Goal: Task Accomplishment & Management: Manage account settings

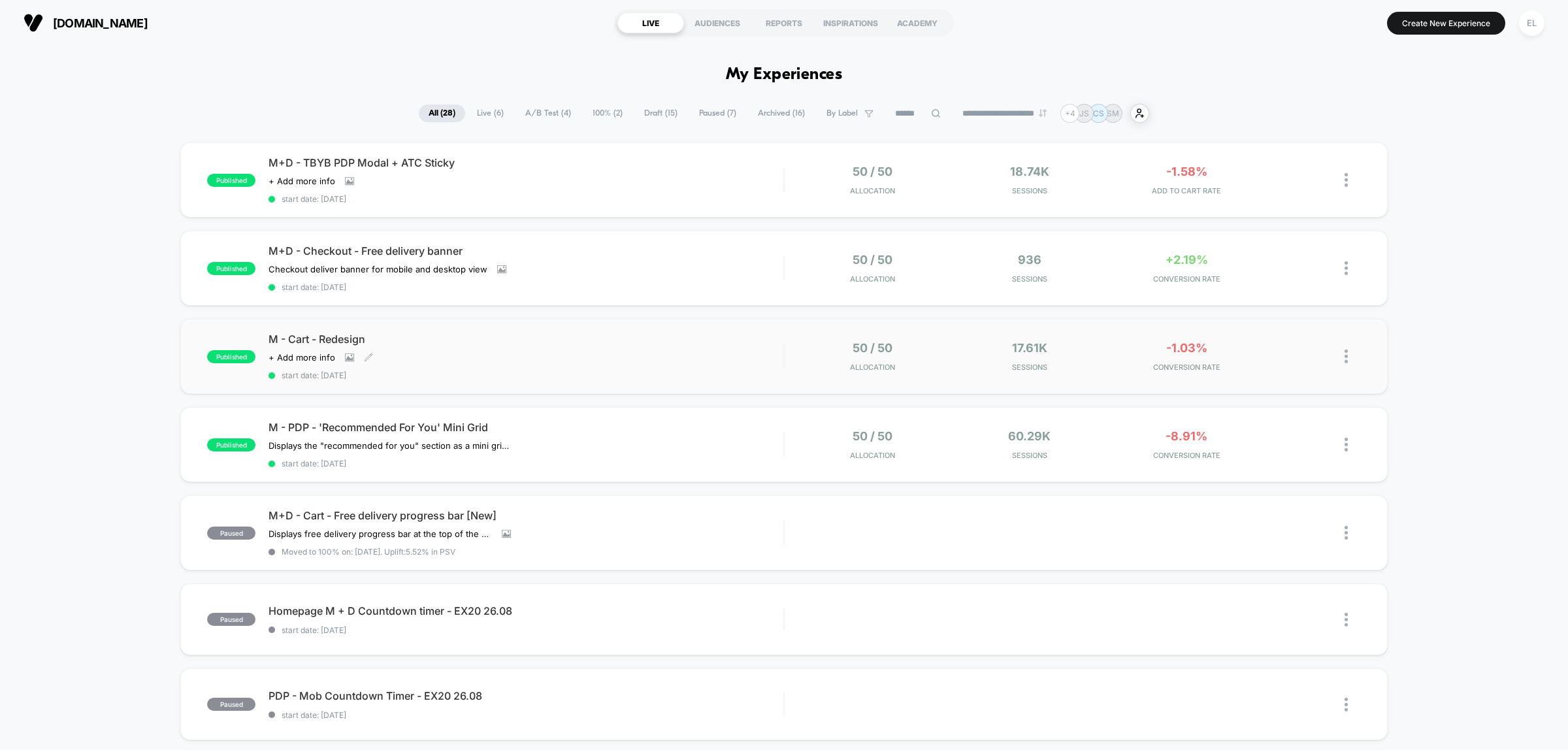
drag, startPoint x: 642, startPoint y: 353, endPoint x: 815, endPoint y: 348, distance: 173.1
click at [642, 354] on div "M - Cart - Redesign Click to view images Click to edit experience details + Add…" at bounding box center [526, 356] width 514 height 48
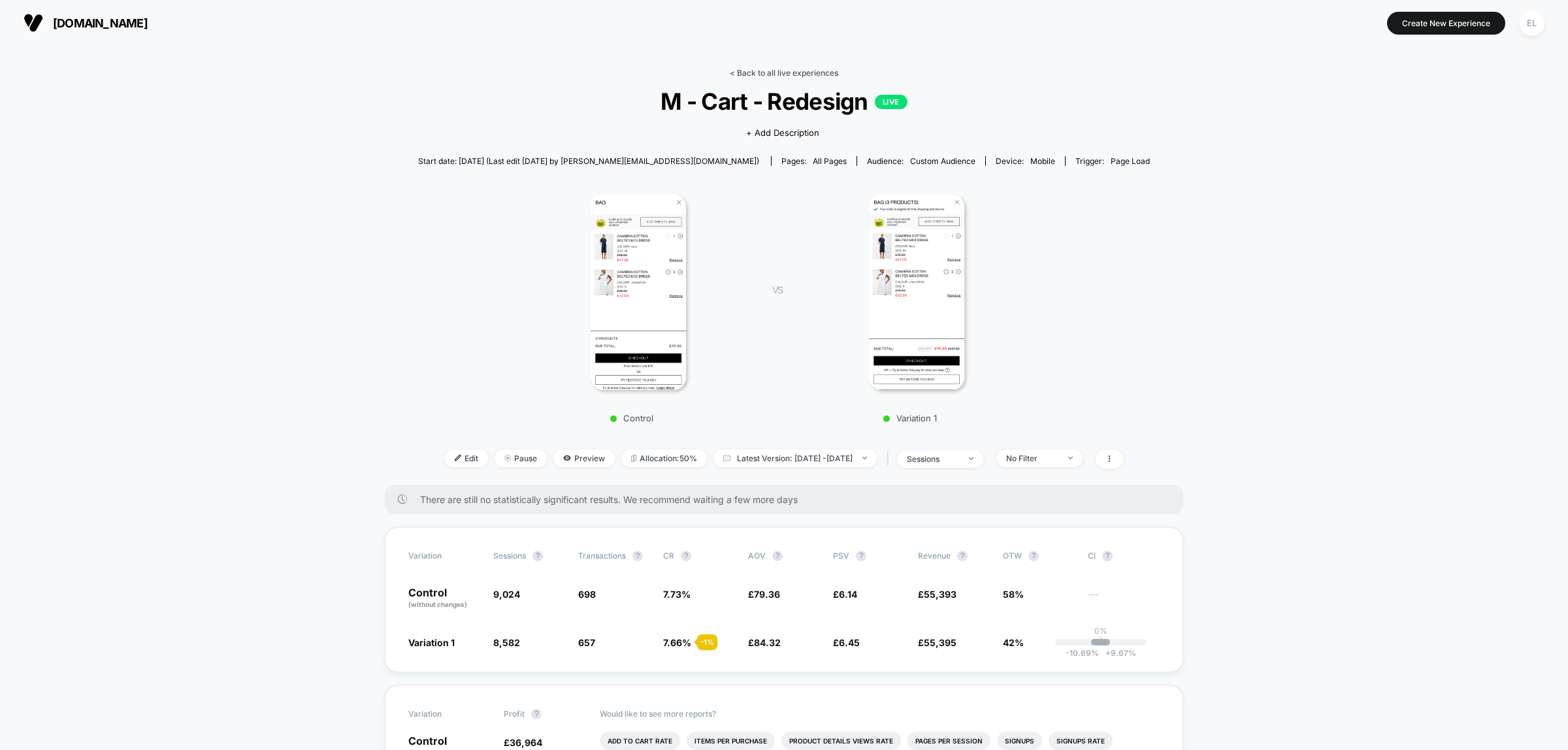
click at [812, 70] on link "< Back to all live experiences" at bounding box center [784, 72] width 109 height 10
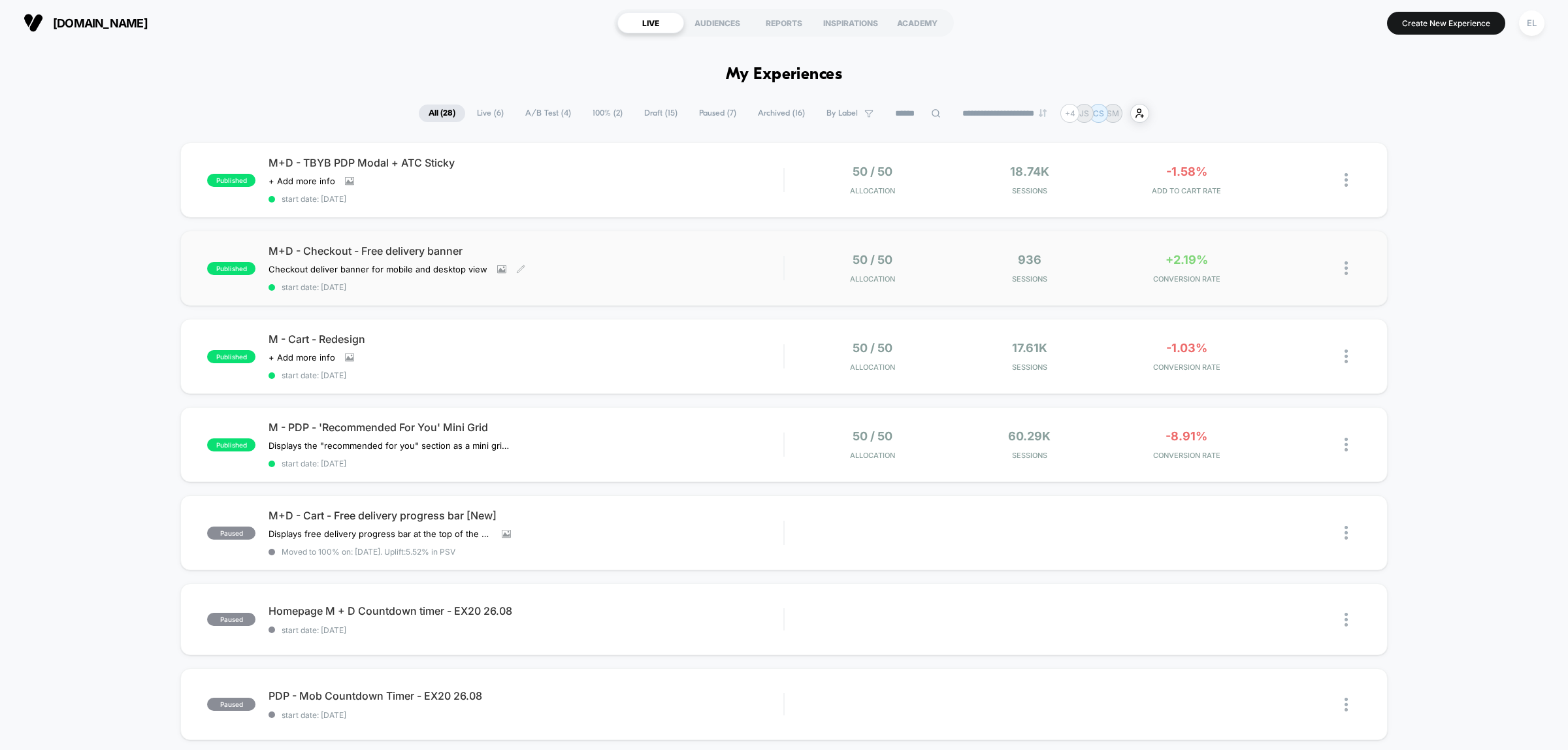
click at [677, 262] on div "M+D - Checkout - Free delivery banner Checkout deliver banner for mobile and de…" at bounding box center [526, 268] width 514 height 48
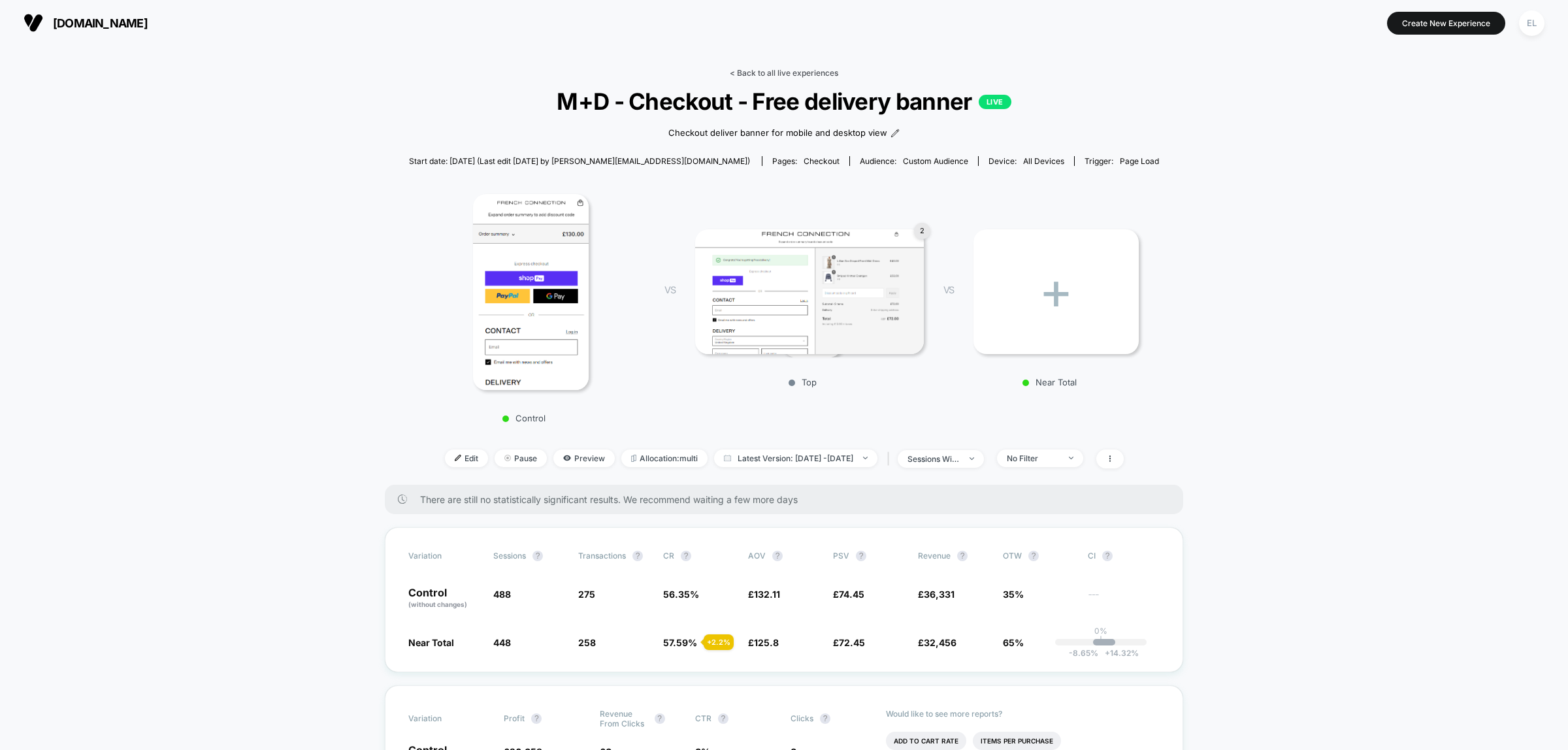
click at [755, 75] on link "< Back to all live experiences" at bounding box center [784, 72] width 109 height 10
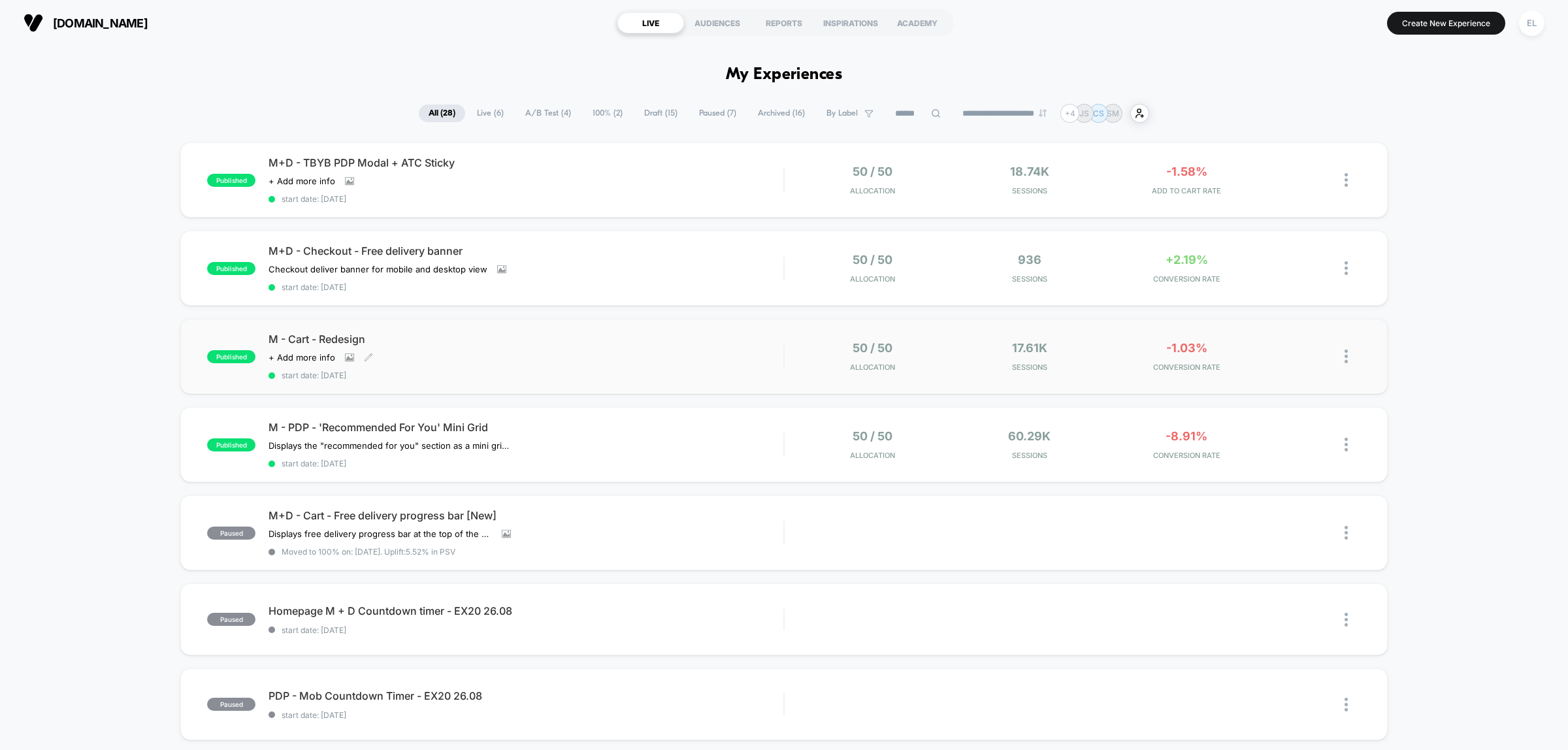
click at [579, 353] on div "Click to view images Click to edit experience details + Add more info" at bounding box center [448, 358] width 361 height 10
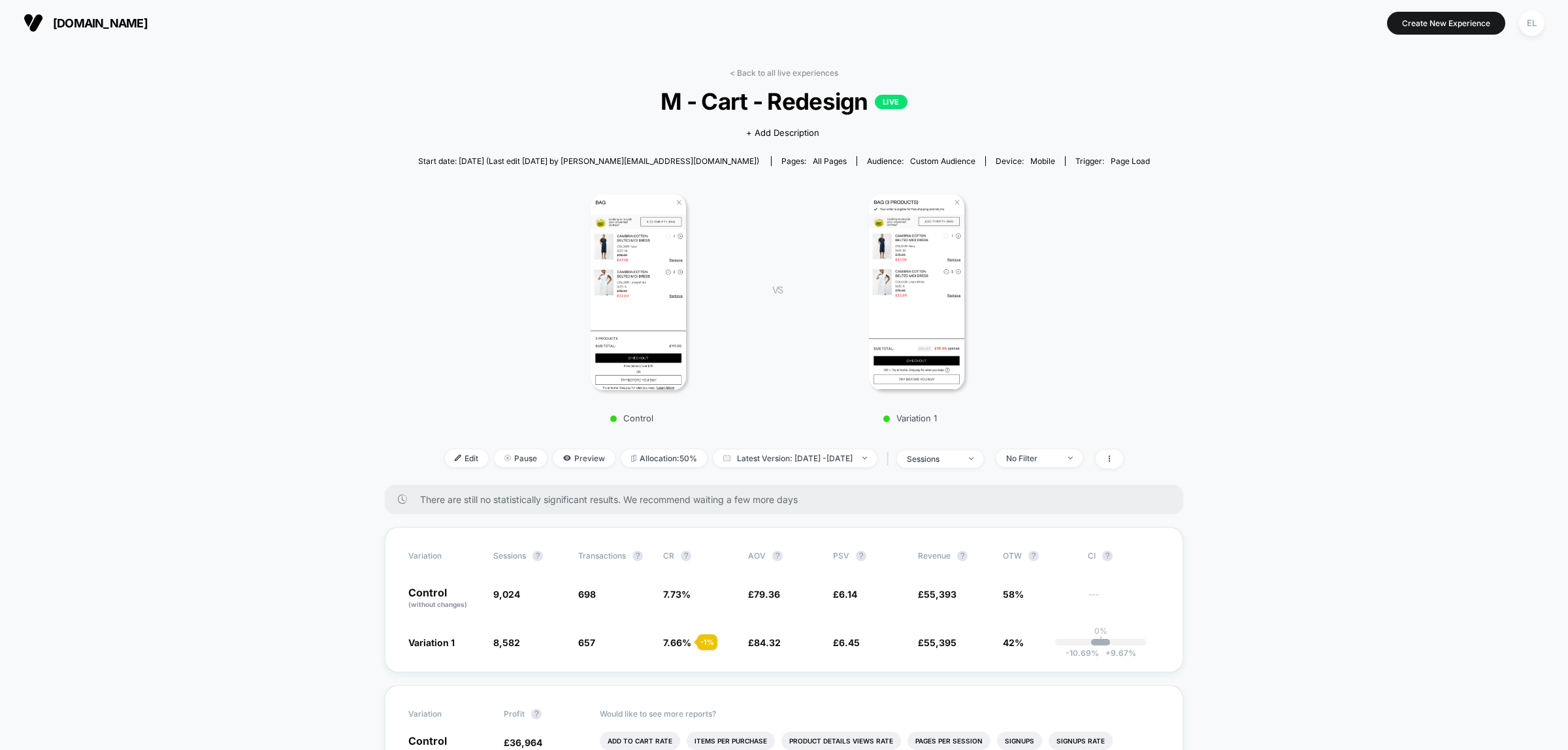
click at [774, 77] on div "< Back to all live experiences M - Cart - Redesign LIVE Click to view images Cl…" at bounding box center [784, 276] width 732 height 417
click at [774, 77] on link "< Back to all live experiences" at bounding box center [784, 72] width 109 height 10
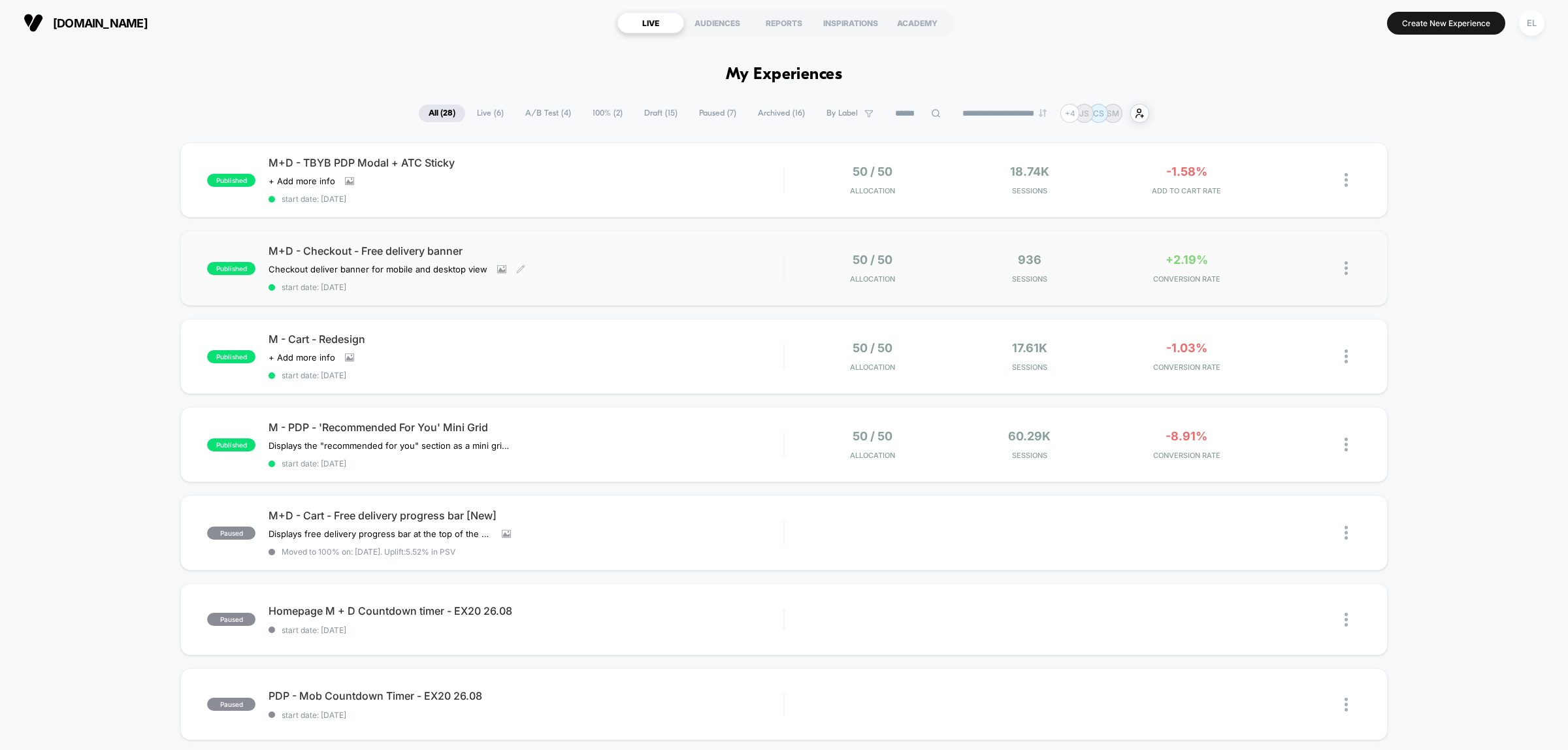
click at [608, 256] on div "M+D - Checkout - Free delivery banner Checkout deliver banner for mobile and de…" at bounding box center [526, 268] width 514 height 48
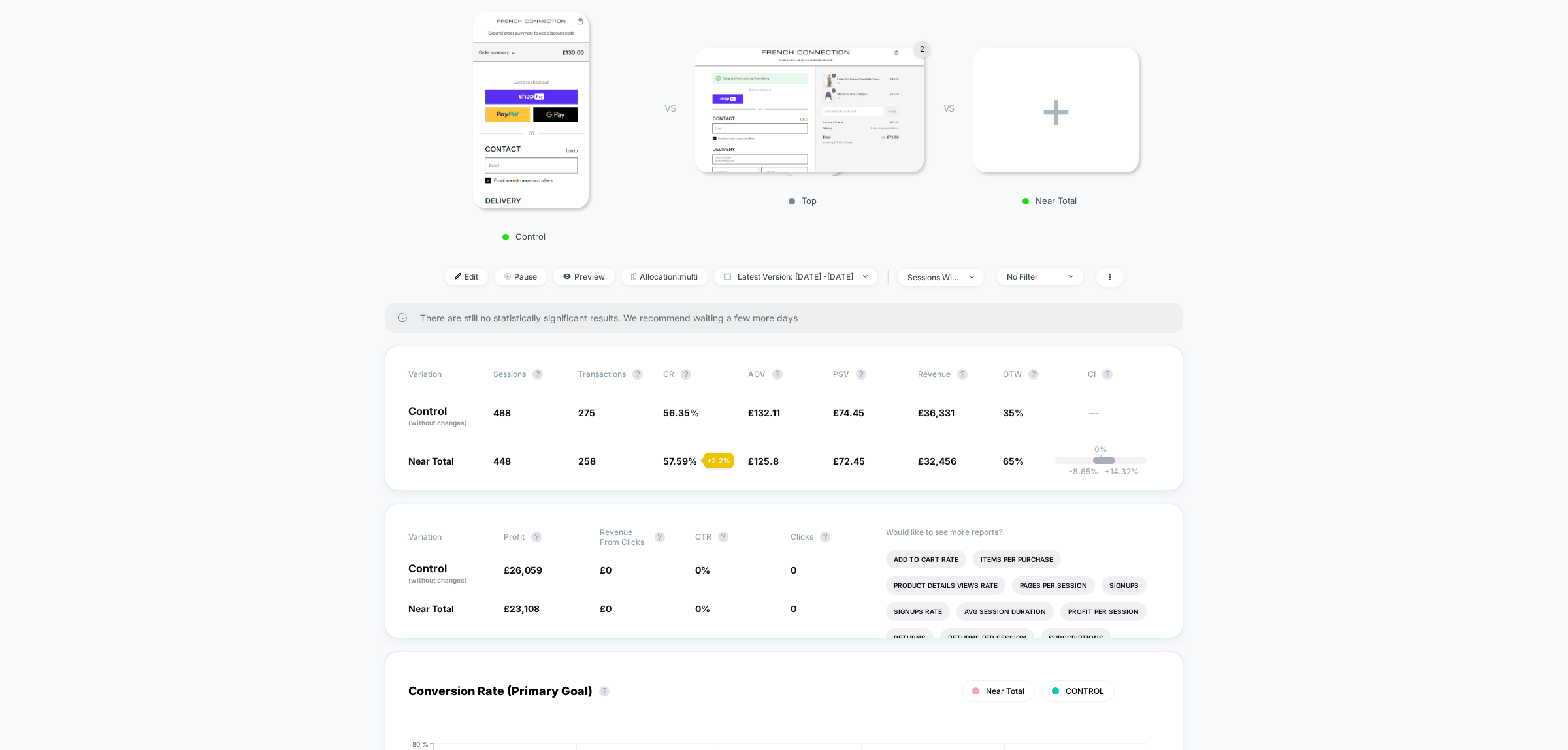
scroll to position [164, 0]
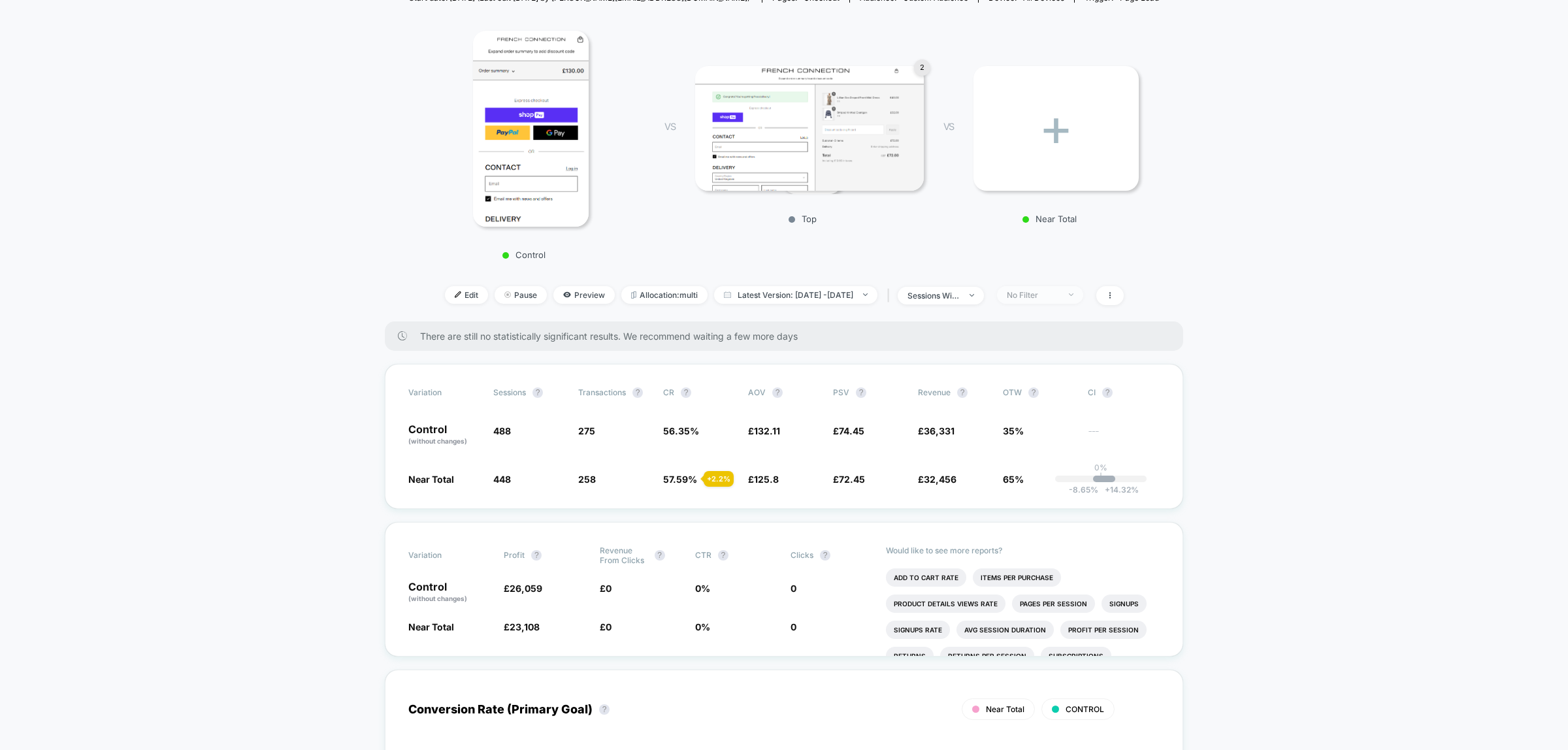
click at [1083, 296] on span "No Filter" at bounding box center [1040, 295] width 86 height 18
click at [1042, 342] on span "Mobile Visitors" at bounding box center [1052, 341] width 62 height 11
click at [1060, 477] on button "Save" at bounding box center [1059, 482] width 120 height 22
drag, startPoint x: 1065, startPoint y: 291, endPoint x: 1068, endPoint y: 299, distance: 8.5
click at [1059, 294] on div "Mobile" at bounding box center [1033, 294] width 52 height 10
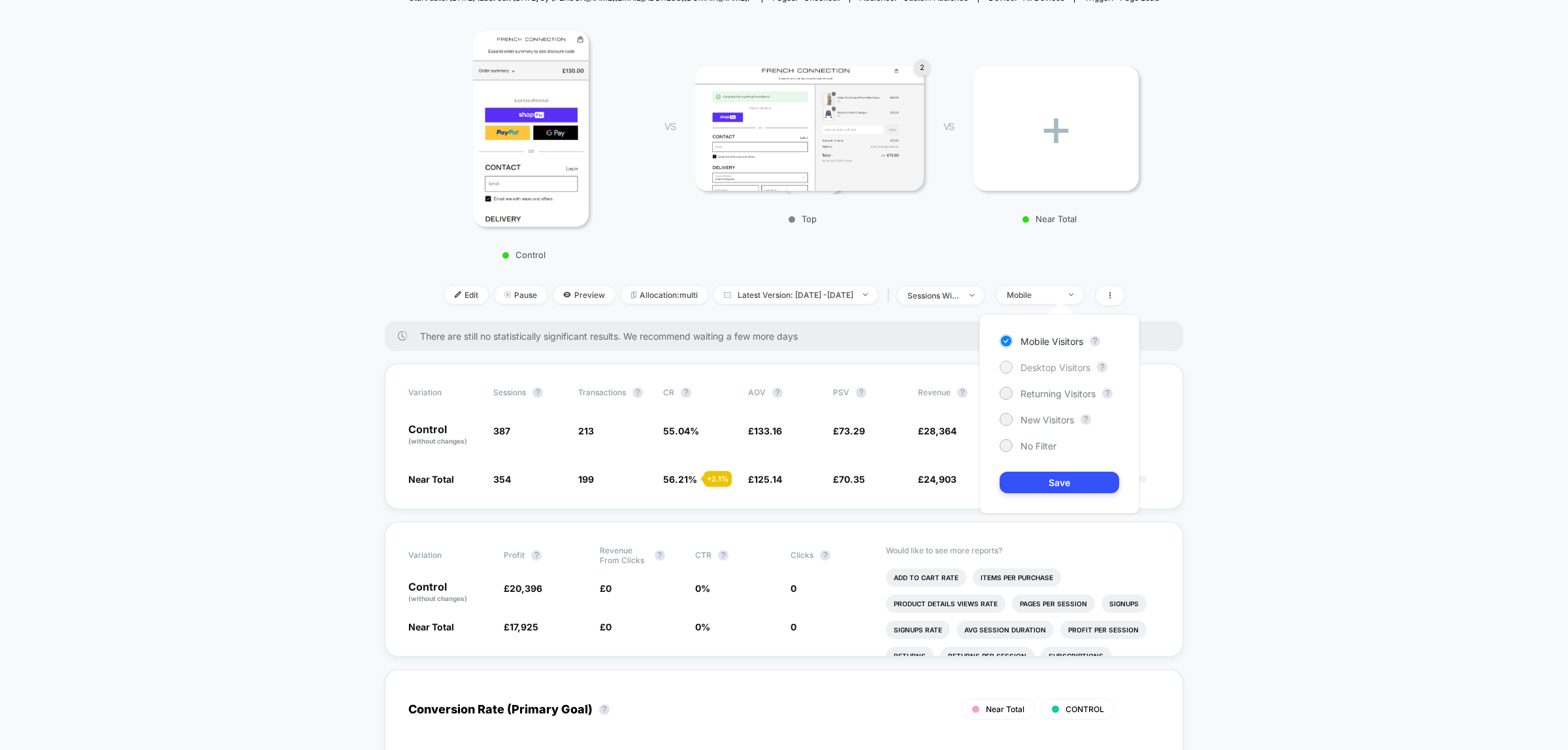
click at [1056, 361] on div "Desktop Visitors" at bounding box center [1045, 367] width 91 height 13
click at [1083, 485] on button "Save" at bounding box center [1059, 482] width 120 height 22
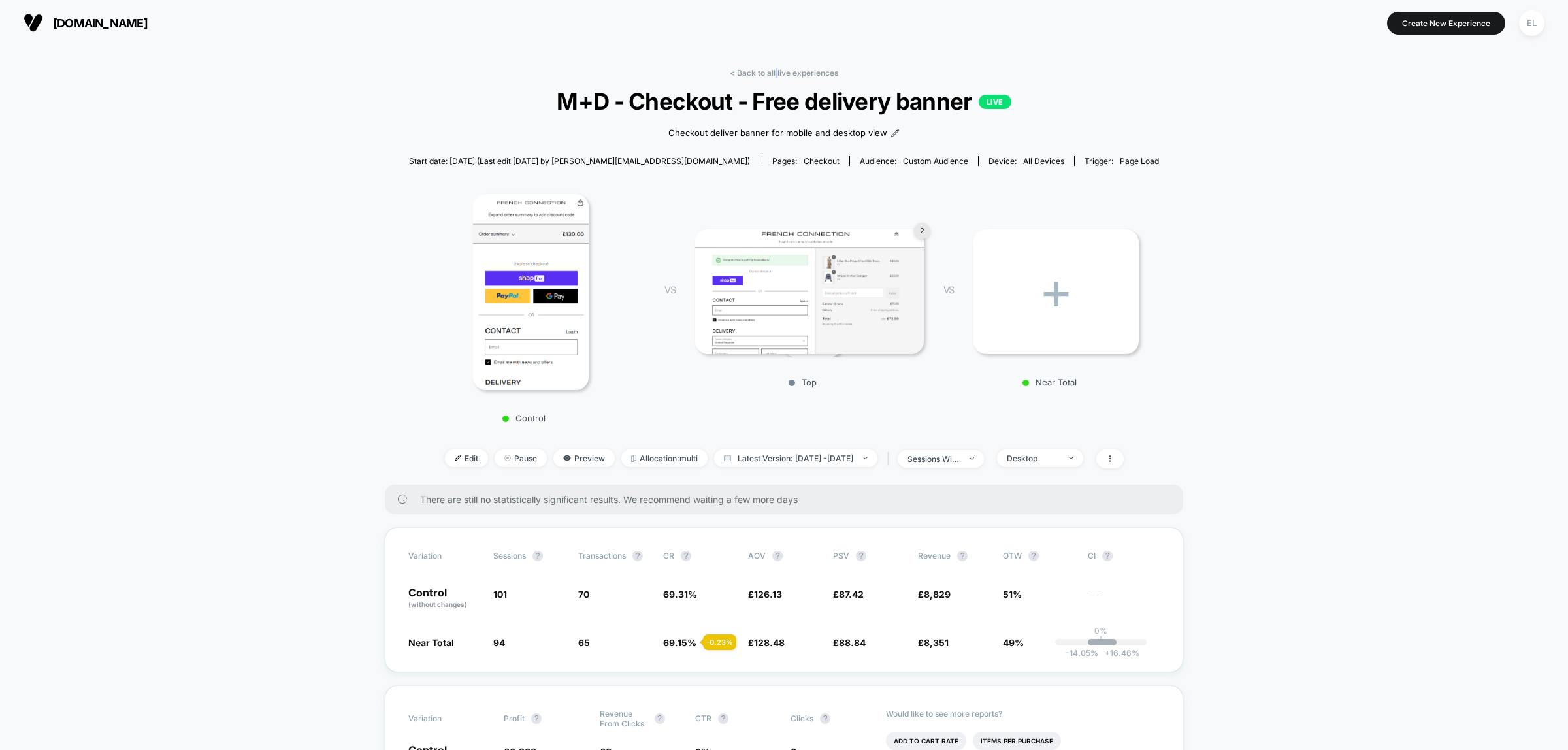
drag, startPoint x: 775, startPoint y: 72, endPoint x: 804, endPoint y: 80, distance: 30.1
click at [776, 72] on link "< Back to all live experiences" at bounding box center [784, 72] width 109 height 10
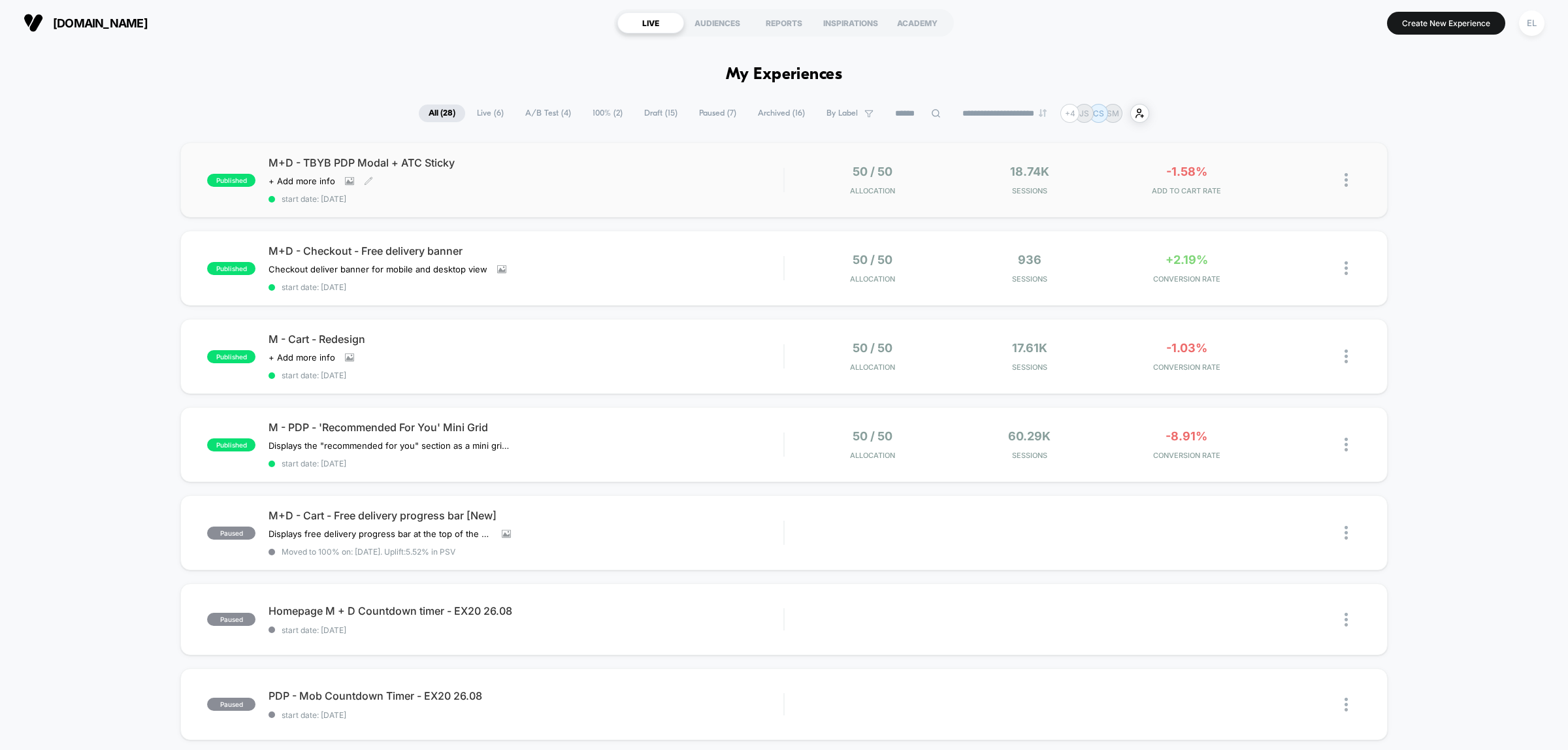
click at [627, 175] on div "Click to view images Click to edit experience details + Add more info" at bounding box center [448, 181] width 361 height 10
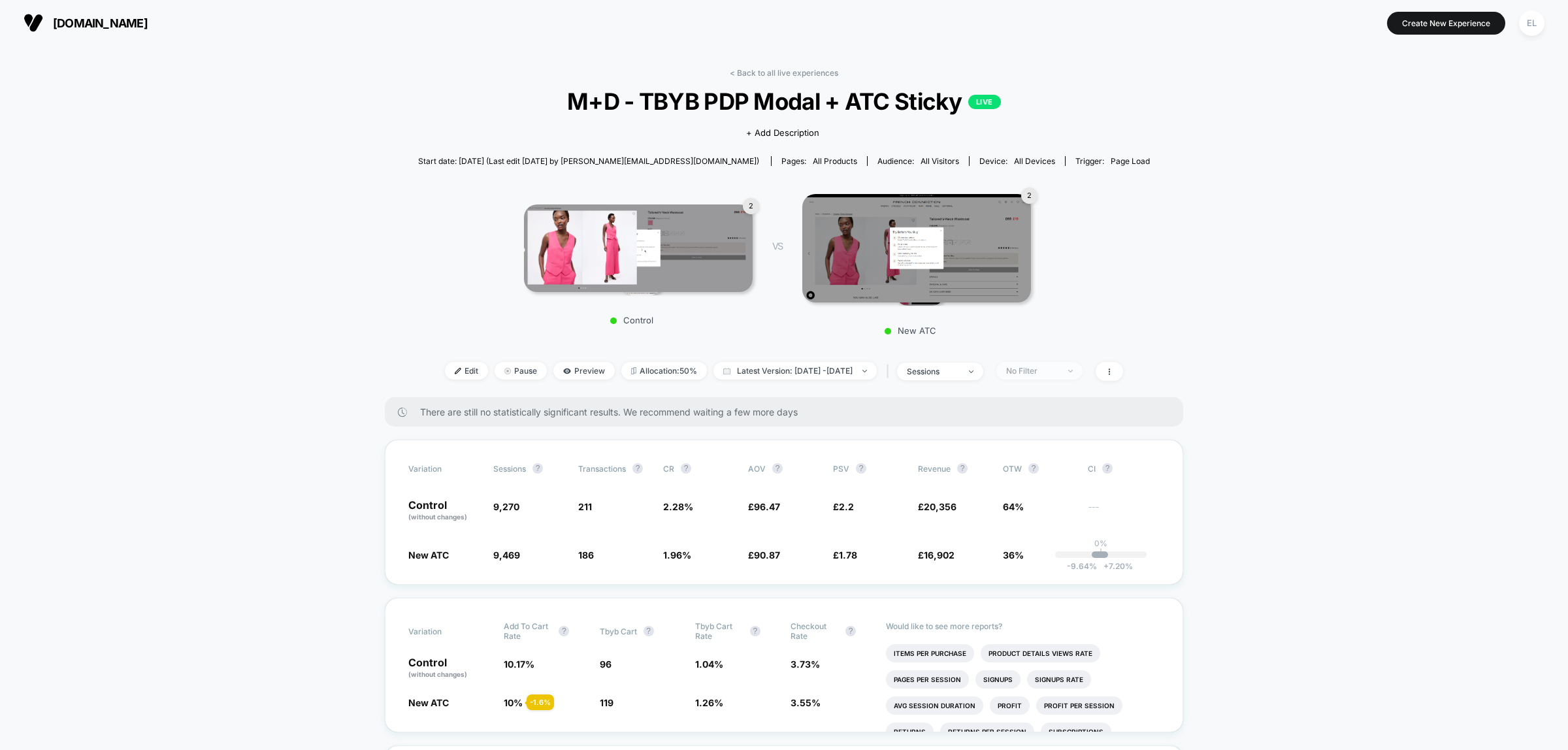
click at [1083, 371] on span "No Filter" at bounding box center [1039, 371] width 86 height 18
click at [1050, 413] on span "Mobile Visitors" at bounding box center [1048, 417] width 62 height 11
click at [1059, 559] on button "Save" at bounding box center [1055, 558] width 120 height 22
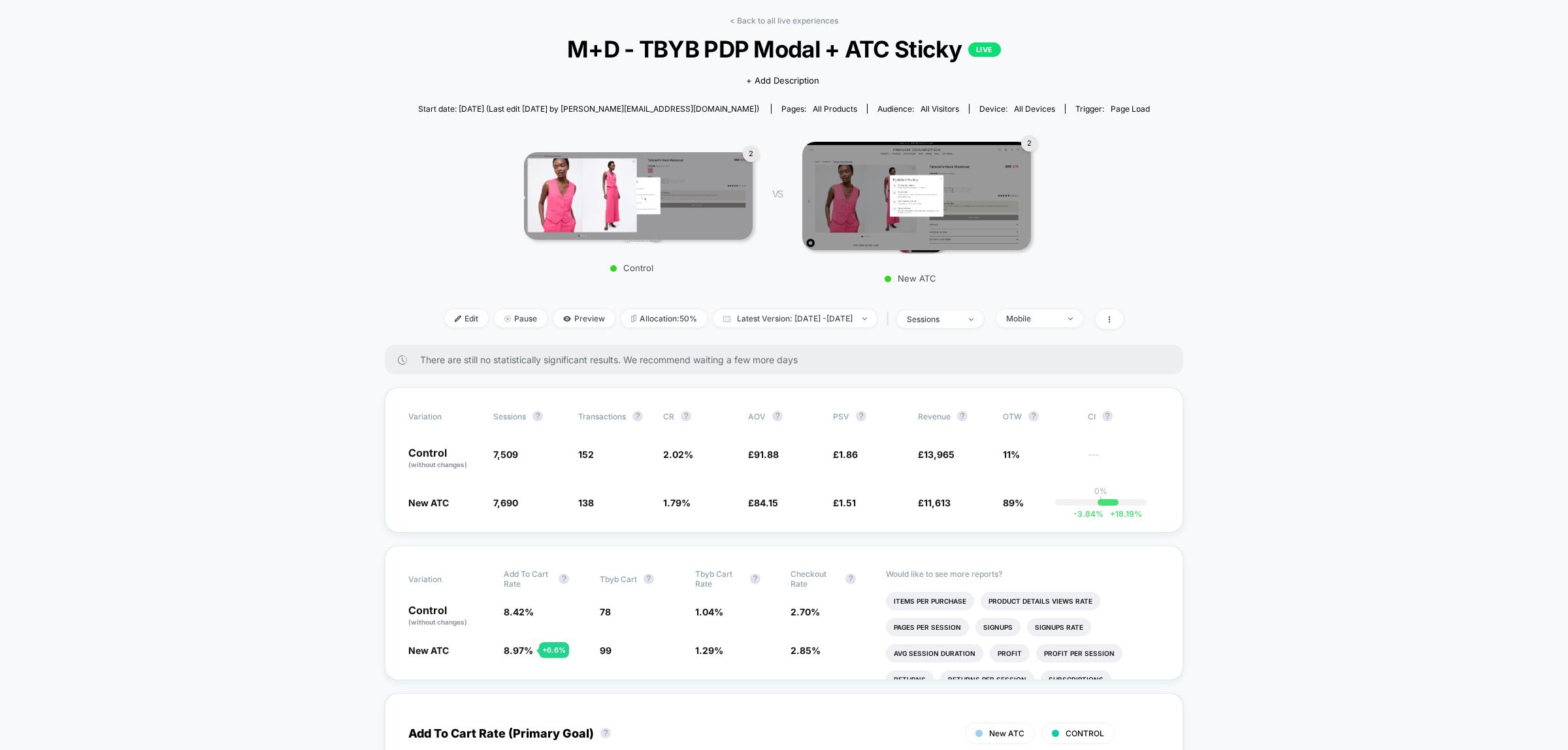
scroll to position [82, 0]
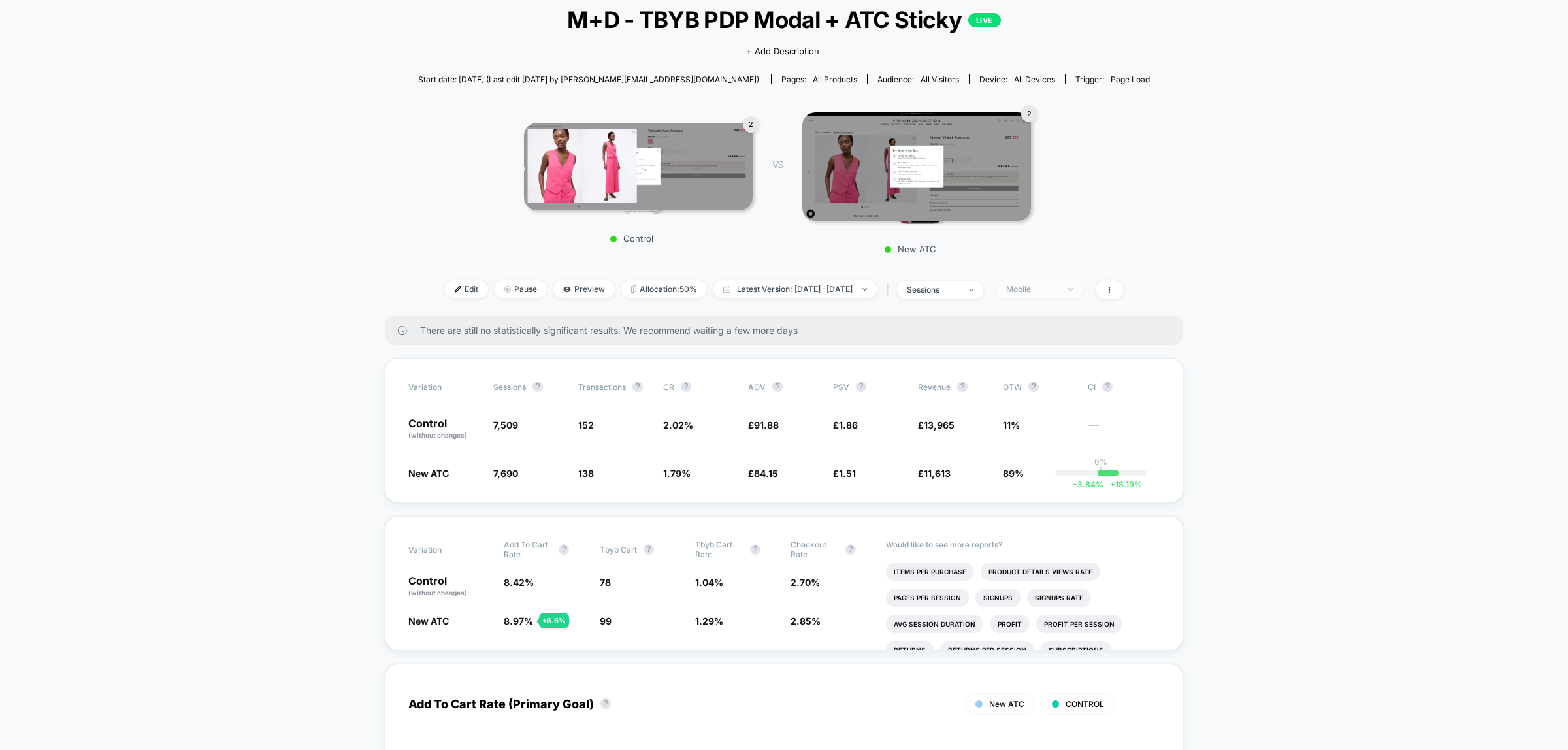
click at [1083, 288] on span "Mobile" at bounding box center [1039, 289] width 86 height 18
click at [1060, 361] on span "Desktop Visitors" at bounding box center [1051, 362] width 70 height 11
click at [1075, 482] on button "Save" at bounding box center [1055, 476] width 120 height 22
drag, startPoint x: 1083, startPoint y: 279, endPoint x: 1081, endPoint y: 291, distance: 12.2
click at [1082, 282] on span "Desktop" at bounding box center [1039, 289] width 86 height 18
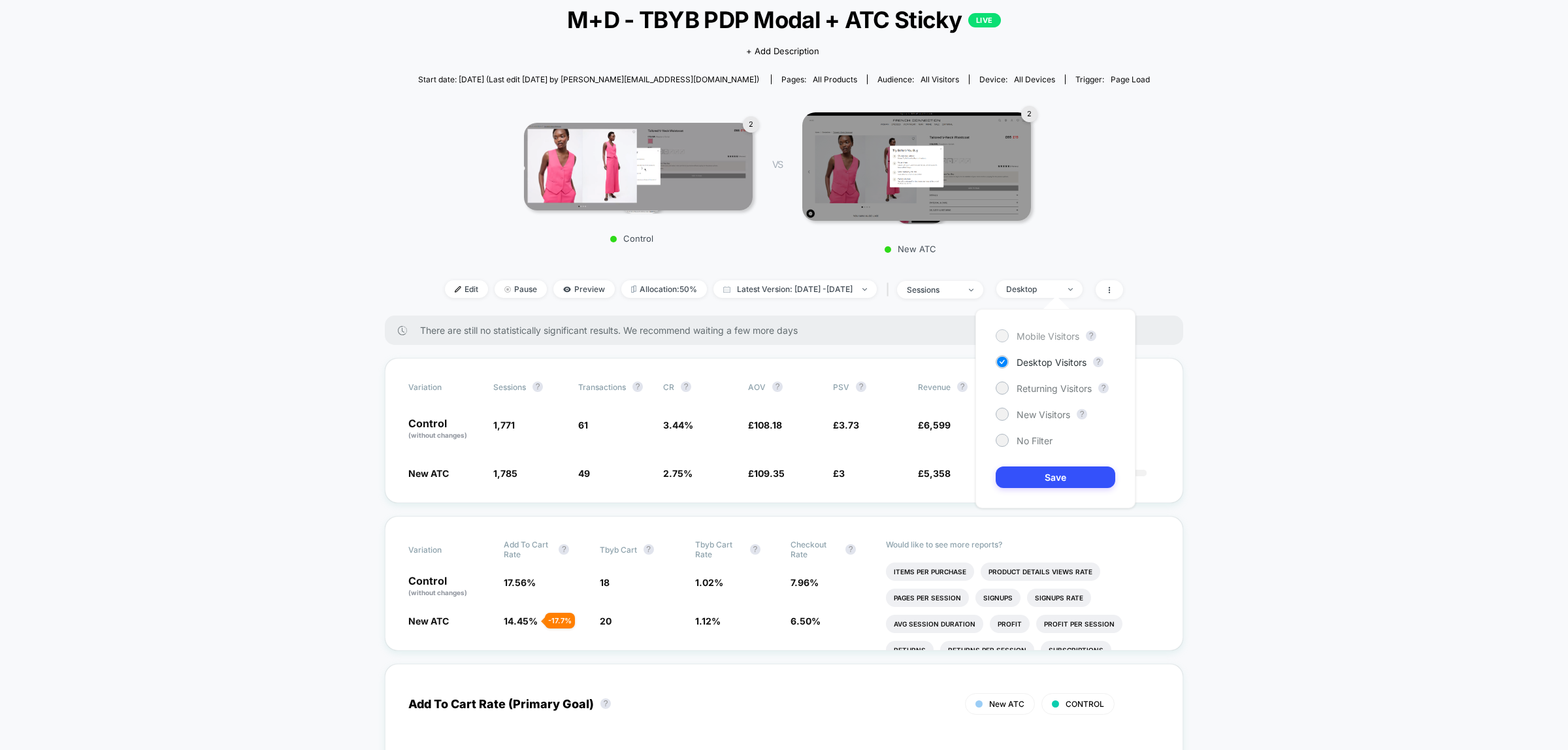
click at [1055, 340] on span "Mobile Visitors" at bounding box center [1048, 336] width 62 height 11
click at [1066, 482] on button "Save" at bounding box center [1055, 476] width 120 height 22
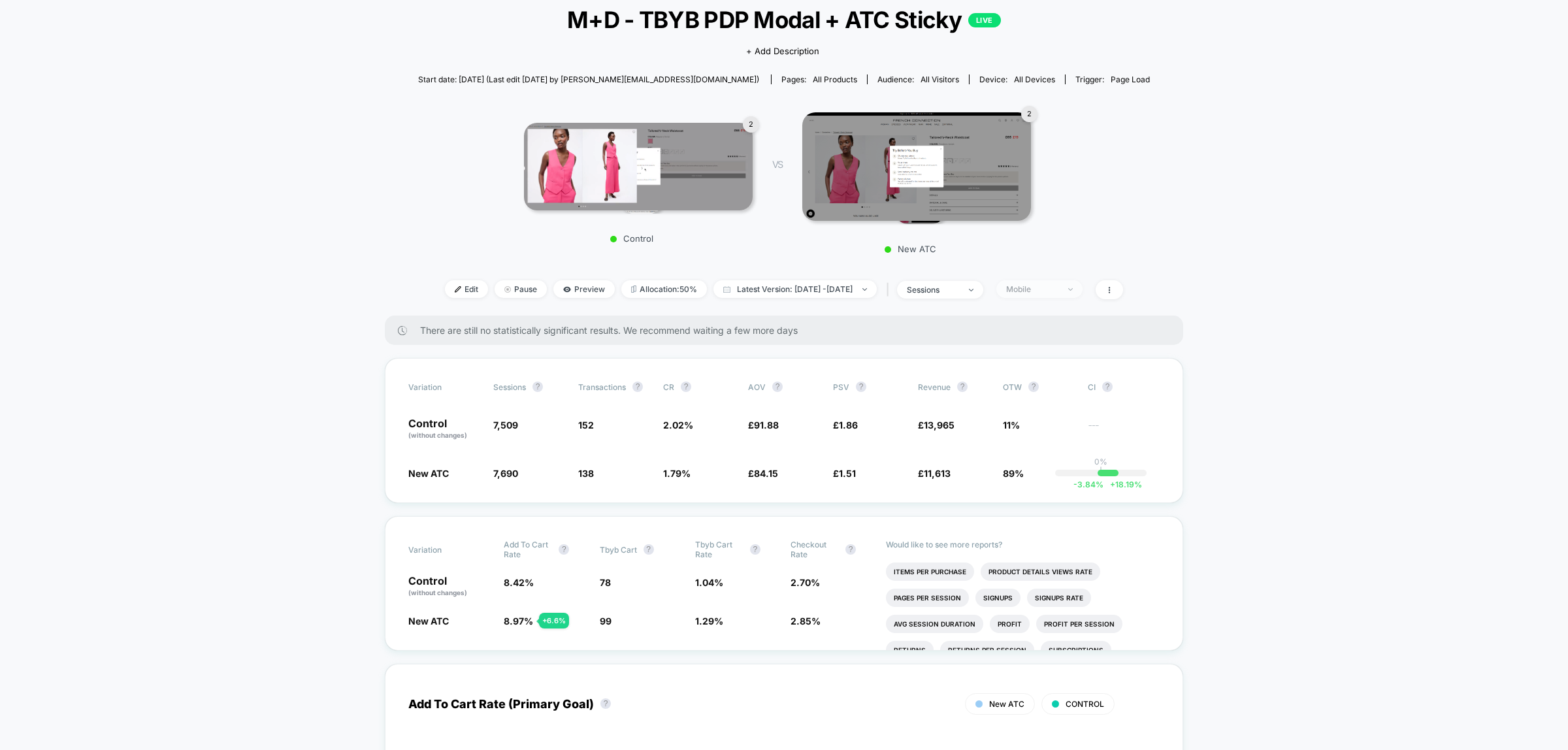
click at [1083, 289] on span "Mobile" at bounding box center [1039, 289] width 86 height 18
click at [1053, 368] on div "Desktop Visitors" at bounding box center [1041, 362] width 91 height 13
click at [1064, 462] on div "Mobile Visitors ? Desktop Visitors ? Returning Visitors ? New Visitors ? No Fil…" at bounding box center [1055, 409] width 160 height 199
click at [1048, 476] on button "Save" at bounding box center [1055, 476] width 120 height 22
click at [1080, 293] on span "Desktop" at bounding box center [1039, 289] width 86 height 18
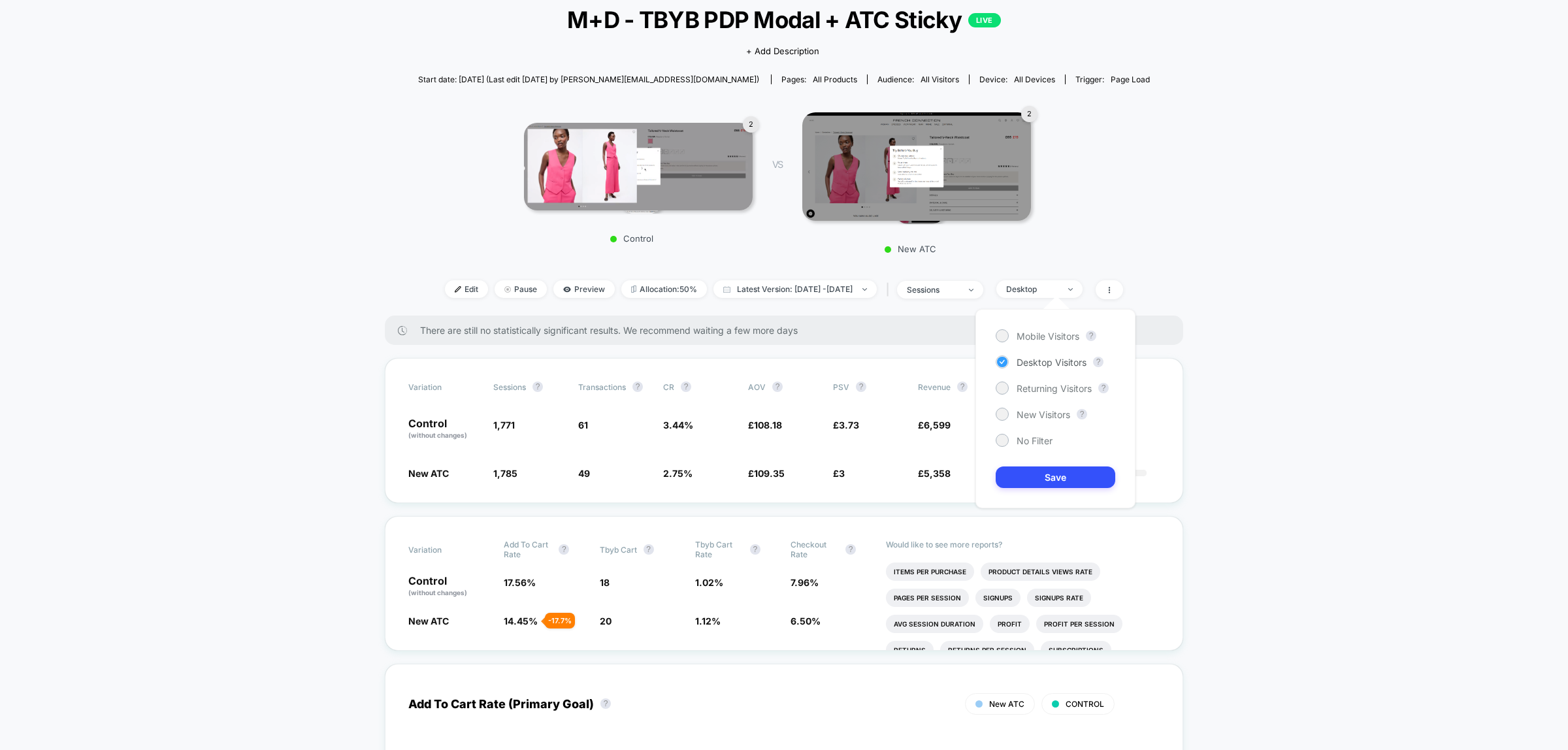
click at [1053, 337] on span "Mobile Visitors" at bounding box center [1048, 336] width 62 height 11
drag, startPoint x: 1055, startPoint y: 471, endPoint x: 1183, endPoint y: 473, distance: 128.0
click at [1054, 472] on button "Save" at bounding box center [1055, 476] width 120 height 22
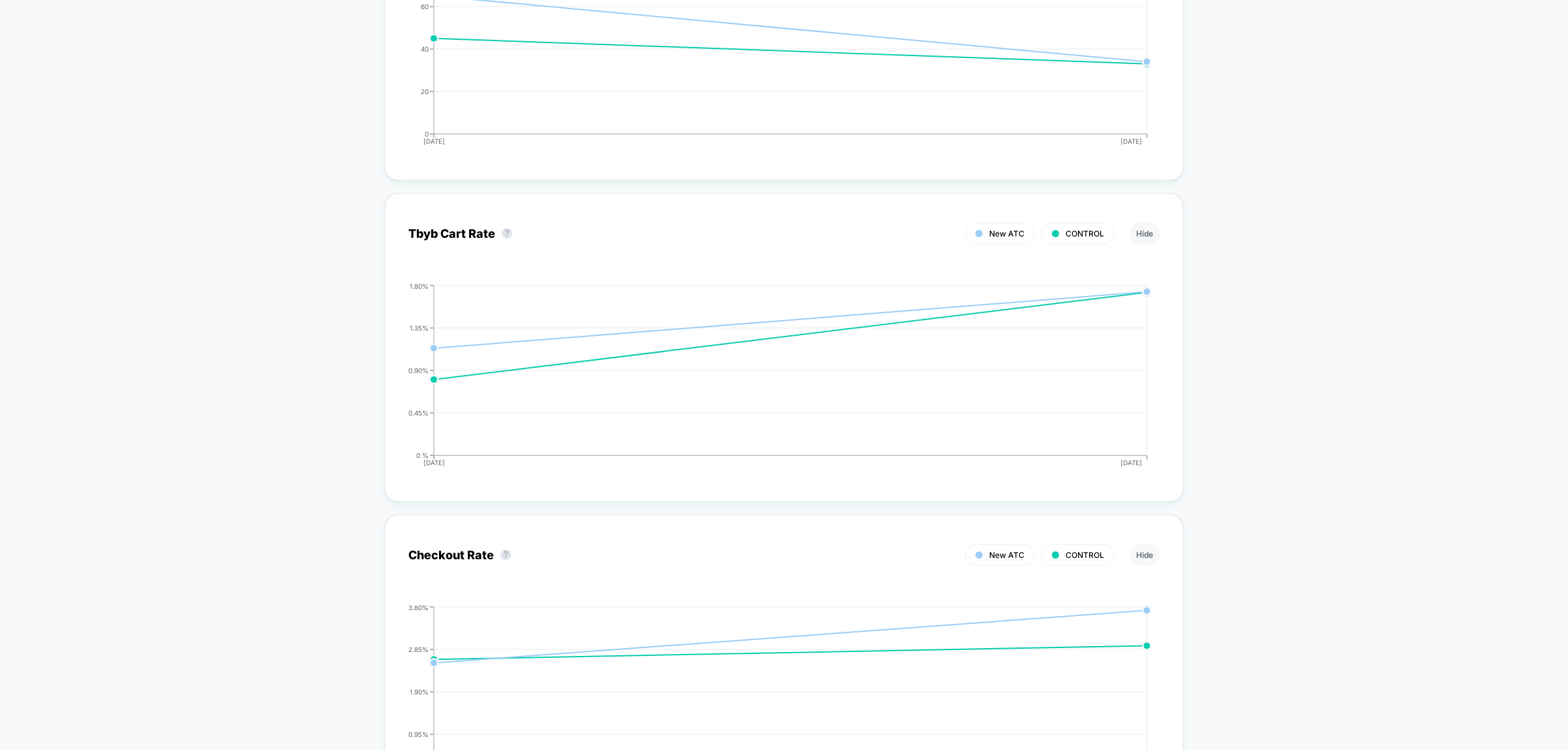
scroll to position [1959, 0]
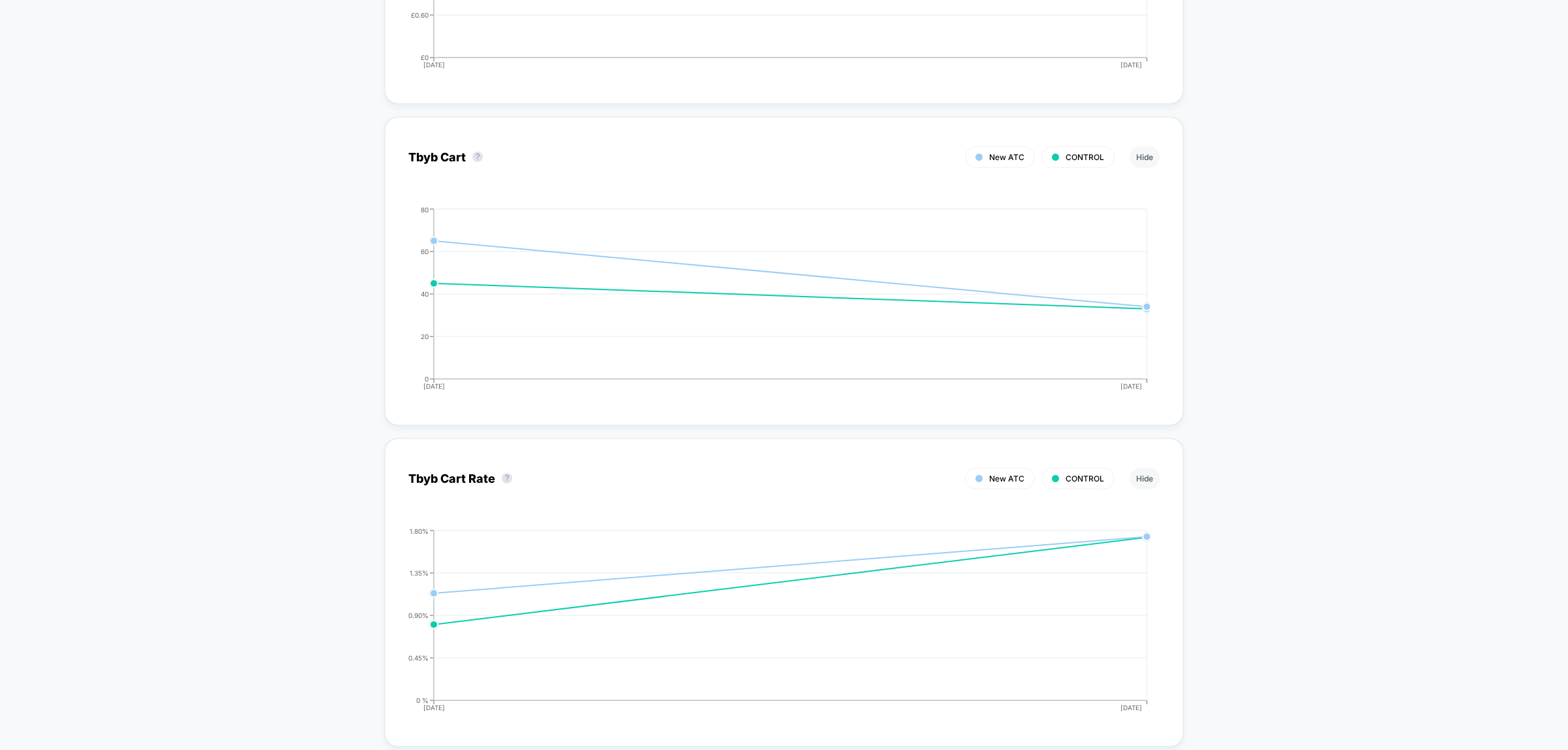
click at [1378, 364] on div "< Back to all live experiences M+D - TBYB PDP Modal + ATC Sticky LIVE Click to …" at bounding box center [784, 270] width 1568 height 4368
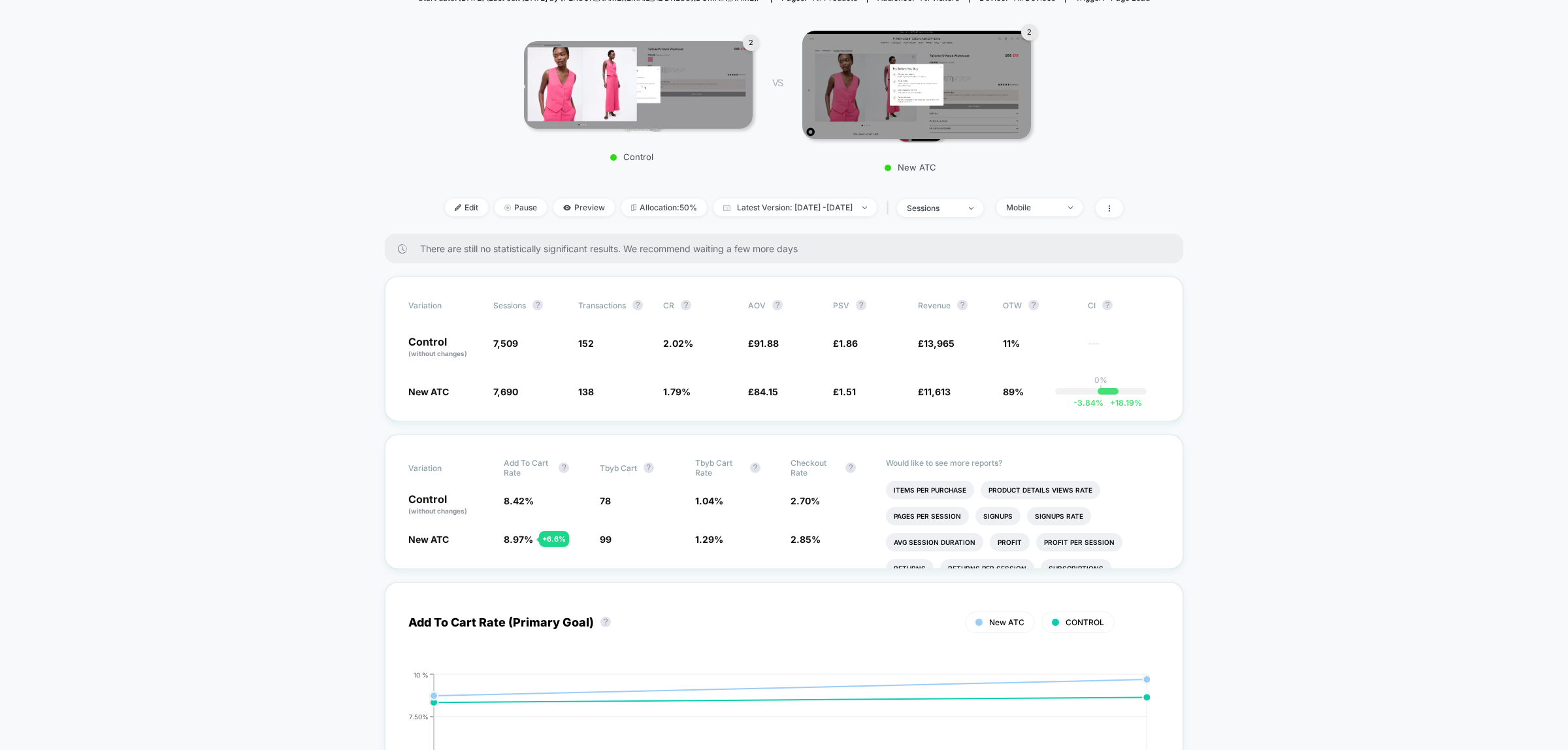
scroll to position [0, 0]
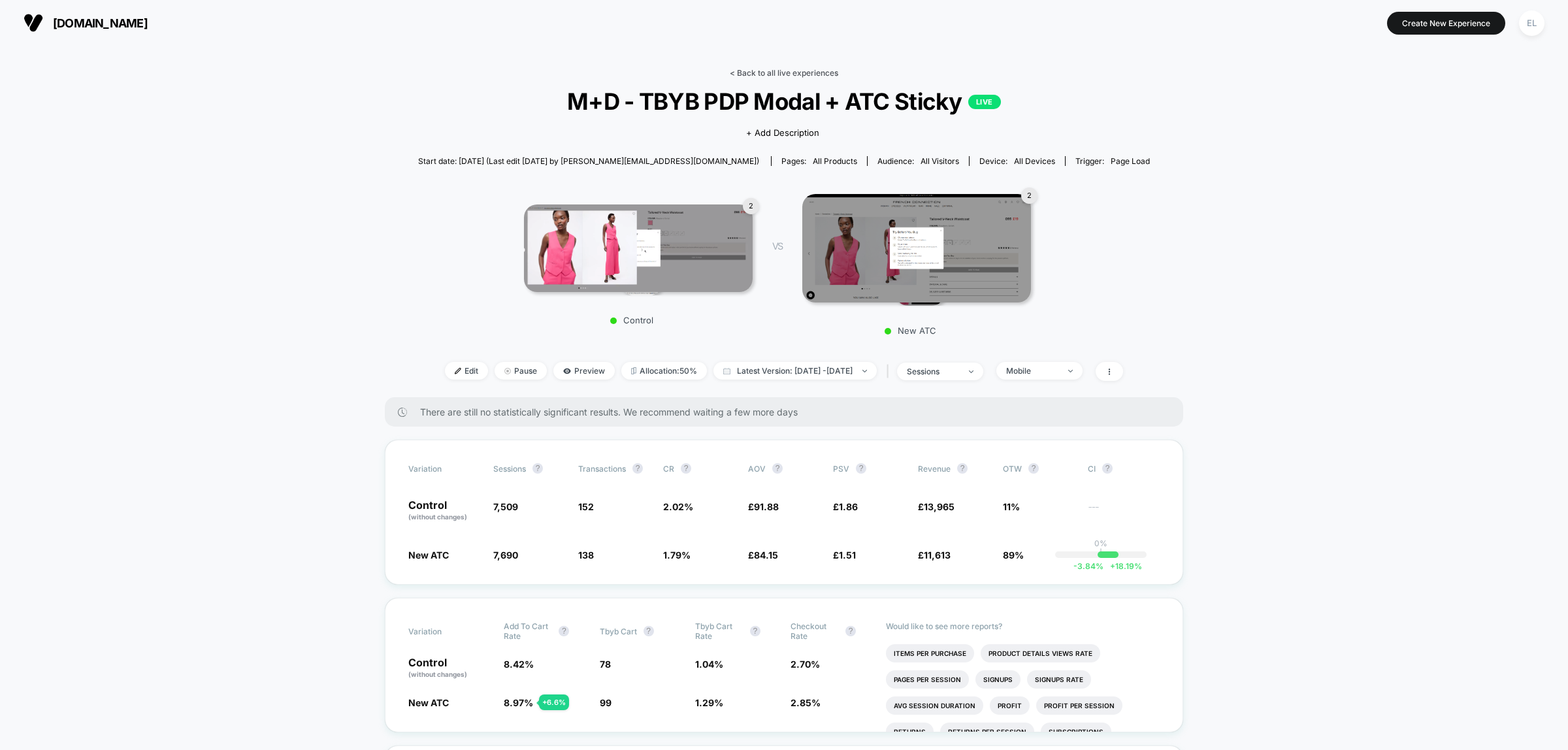
click at [801, 69] on link "< Back to all live experiences" at bounding box center [784, 72] width 109 height 10
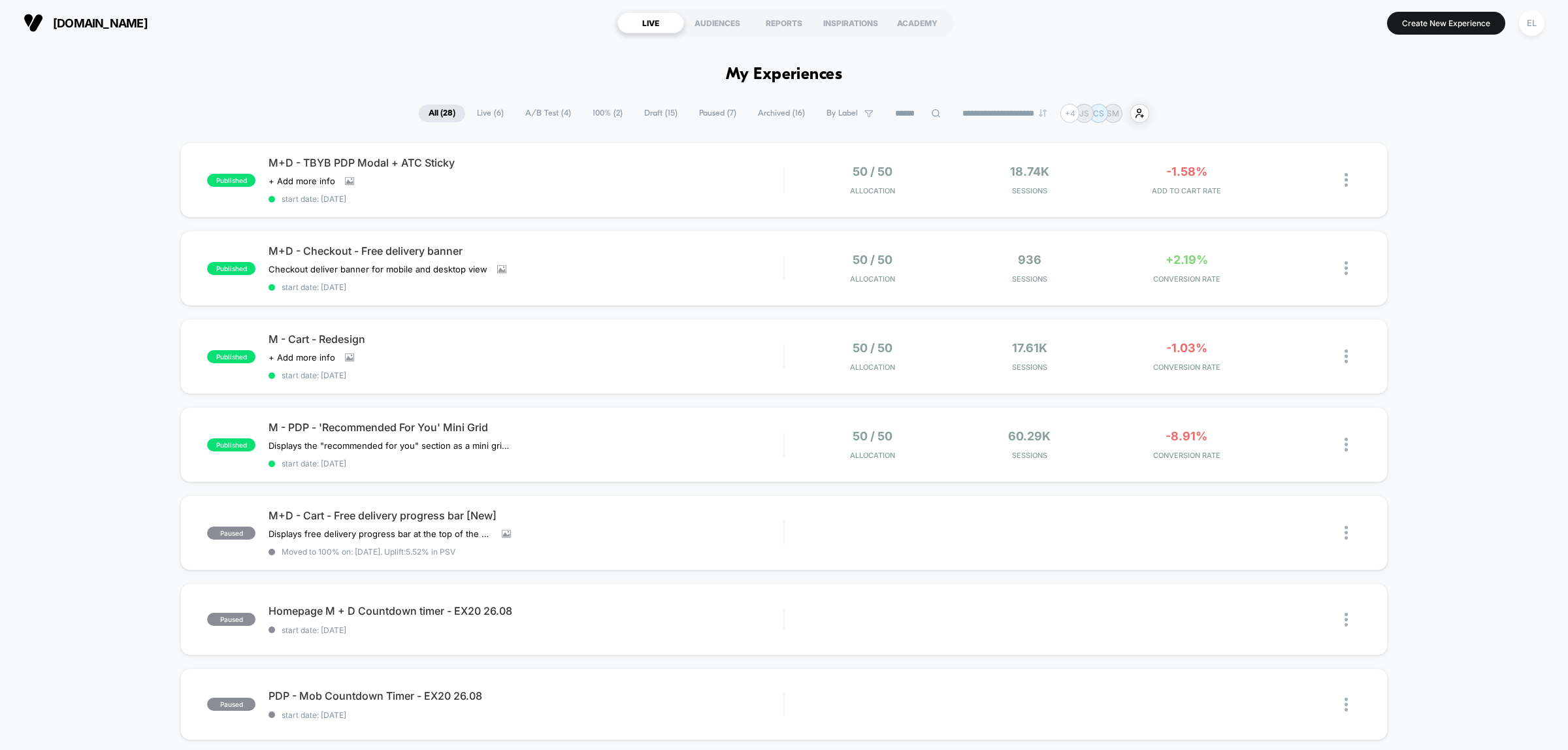
click at [1475, 298] on div "published M+D - TBYB PDP Modal + ATC Sticky Click to view images Click to edit …" at bounding box center [784, 693] width 1568 height 1101
click at [690, 421] on span "M - PDP - 'Recommended For You' Mini Grid" at bounding box center [526, 427] width 514 height 13
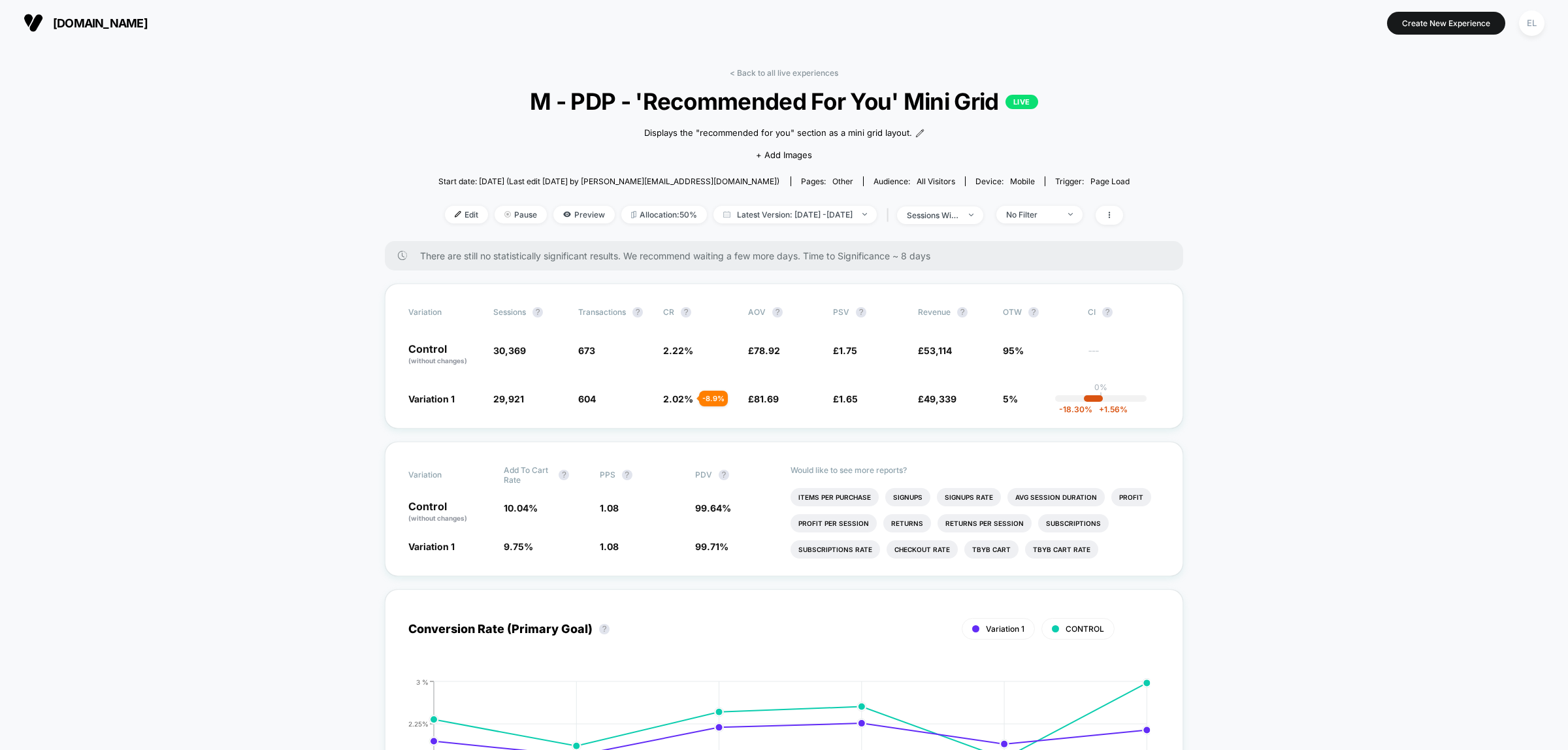
click at [790, 73] on link "< Back to all live experiences" at bounding box center [784, 72] width 109 height 10
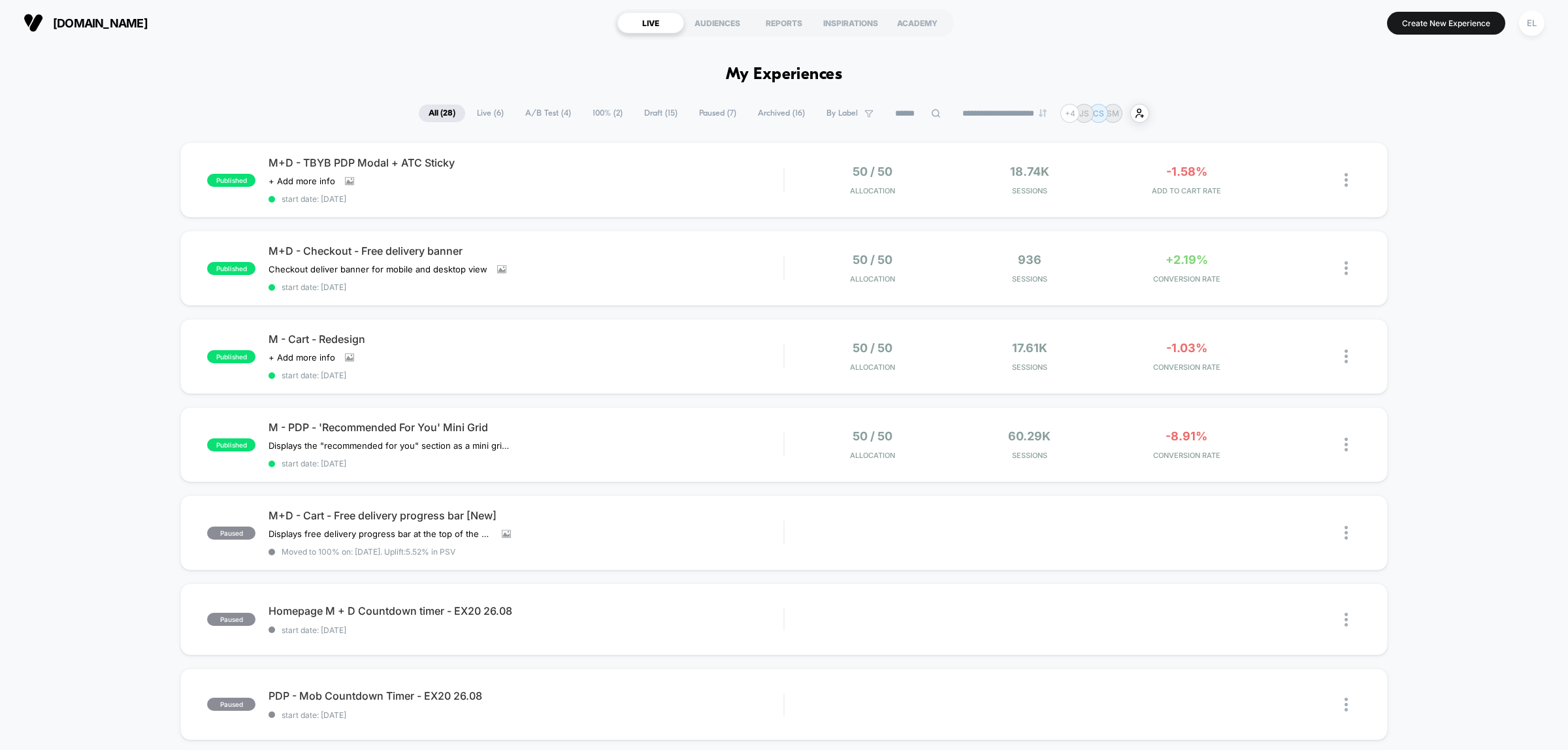
click at [1471, 337] on div "published M+D - TBYB PDP Modal + ATC Sticky Click to view images Click to edit …" at bounding box center [784, 693] width 1568 height 1101
click at [1432, 395] on div "published M+D - TBYB PDP Modal + ATC Sticky Click to view images Click to edit …" at bounding box center [784, 693] width 1568 height 1101
click at [616, 164] on span "M+D - TBYB PDP Modal + ATC Sticky" at bounding box center [526, 163] width 514 height 13
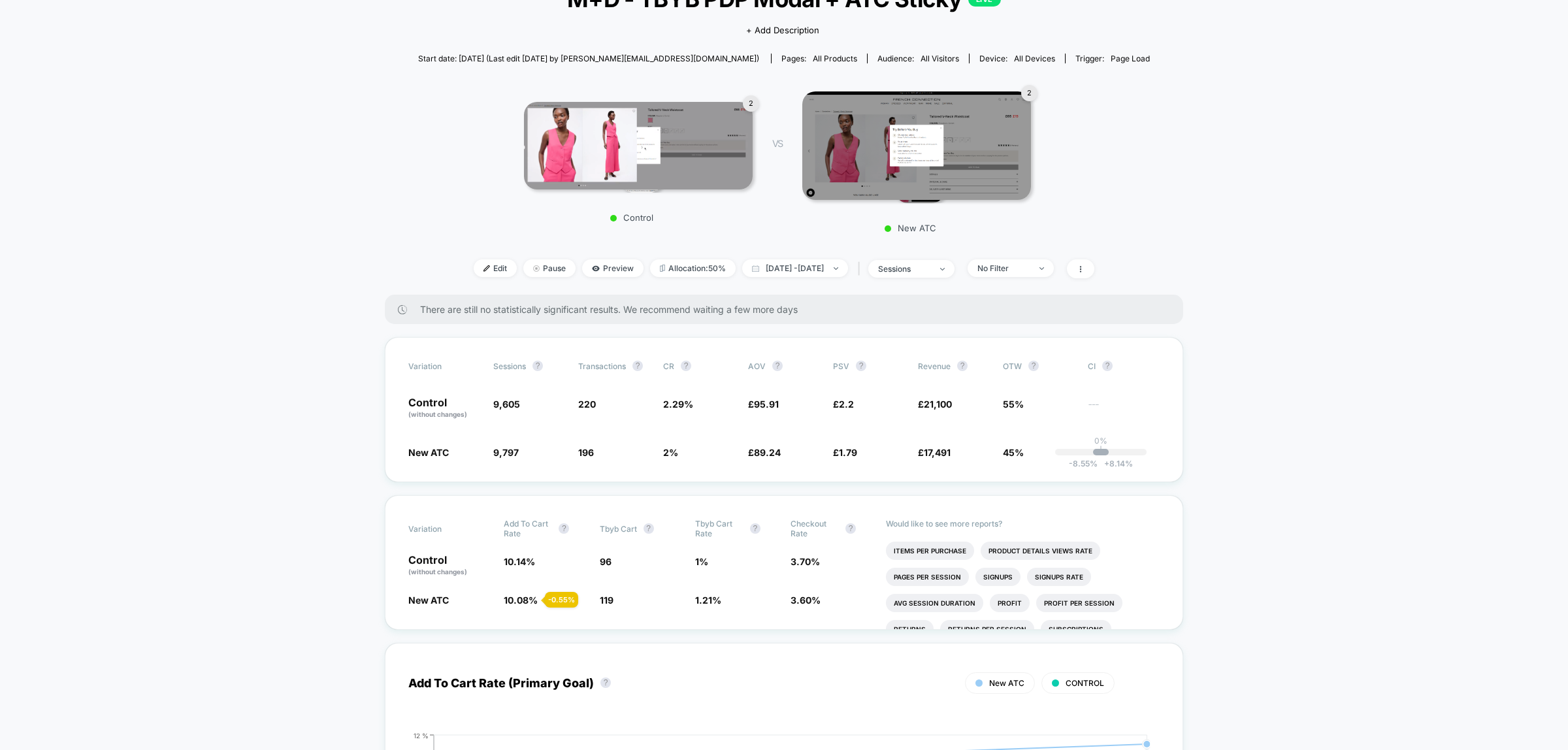
scroll to position [245, 0]
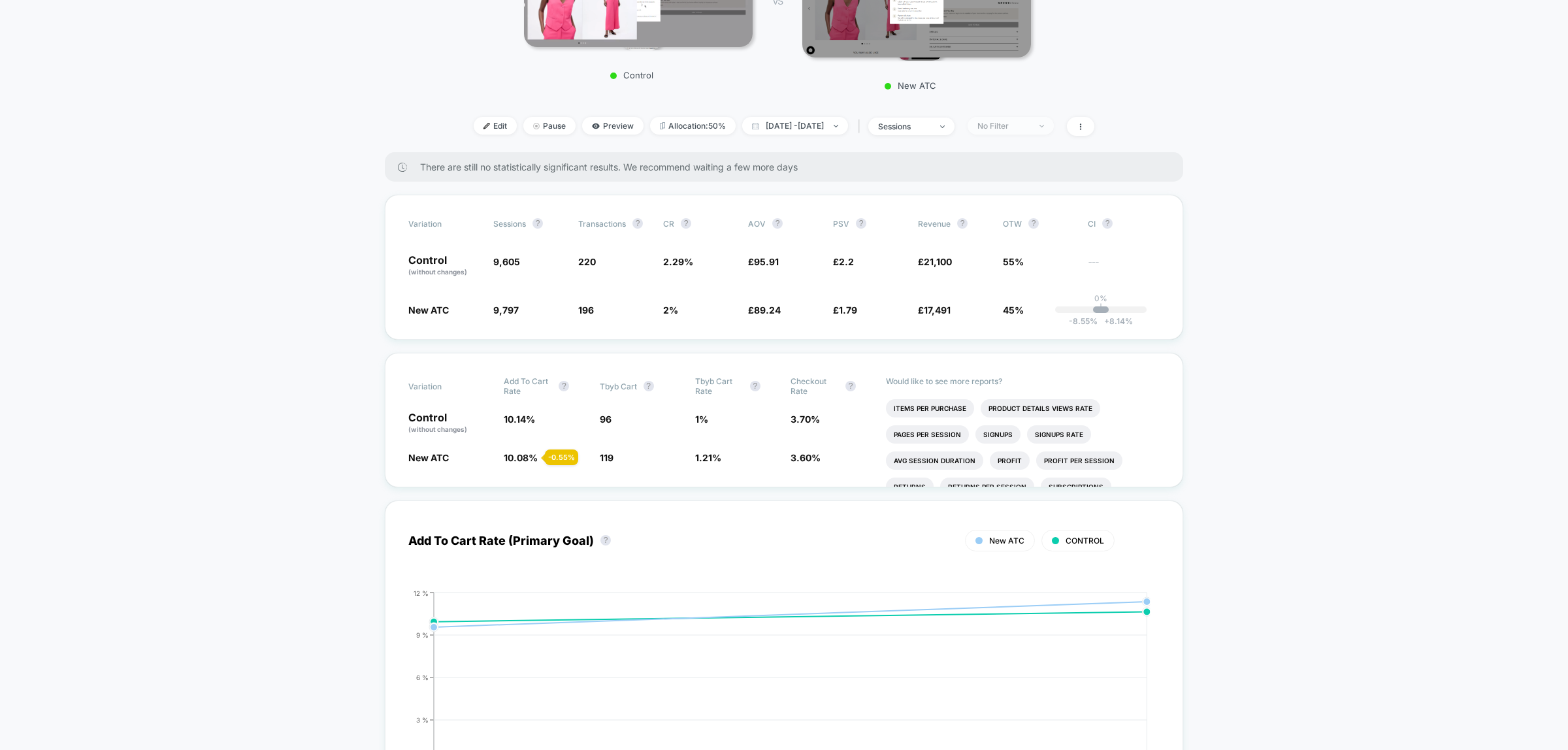
click at [1054, 125] on span "No Filter" at bounding box center [1010, 126] width 86 height 18
click at [1018, 227] on span "Returning Visitors" at bounding box center [1025, 224] width 75 height 11
click at [1032, 308] on button "Save" at bounding box center [1027, 314] width 120 height 22
click at [1052, 127] on span "Returning Visitors" at bounding box center [1010, 126] width 86 height 18
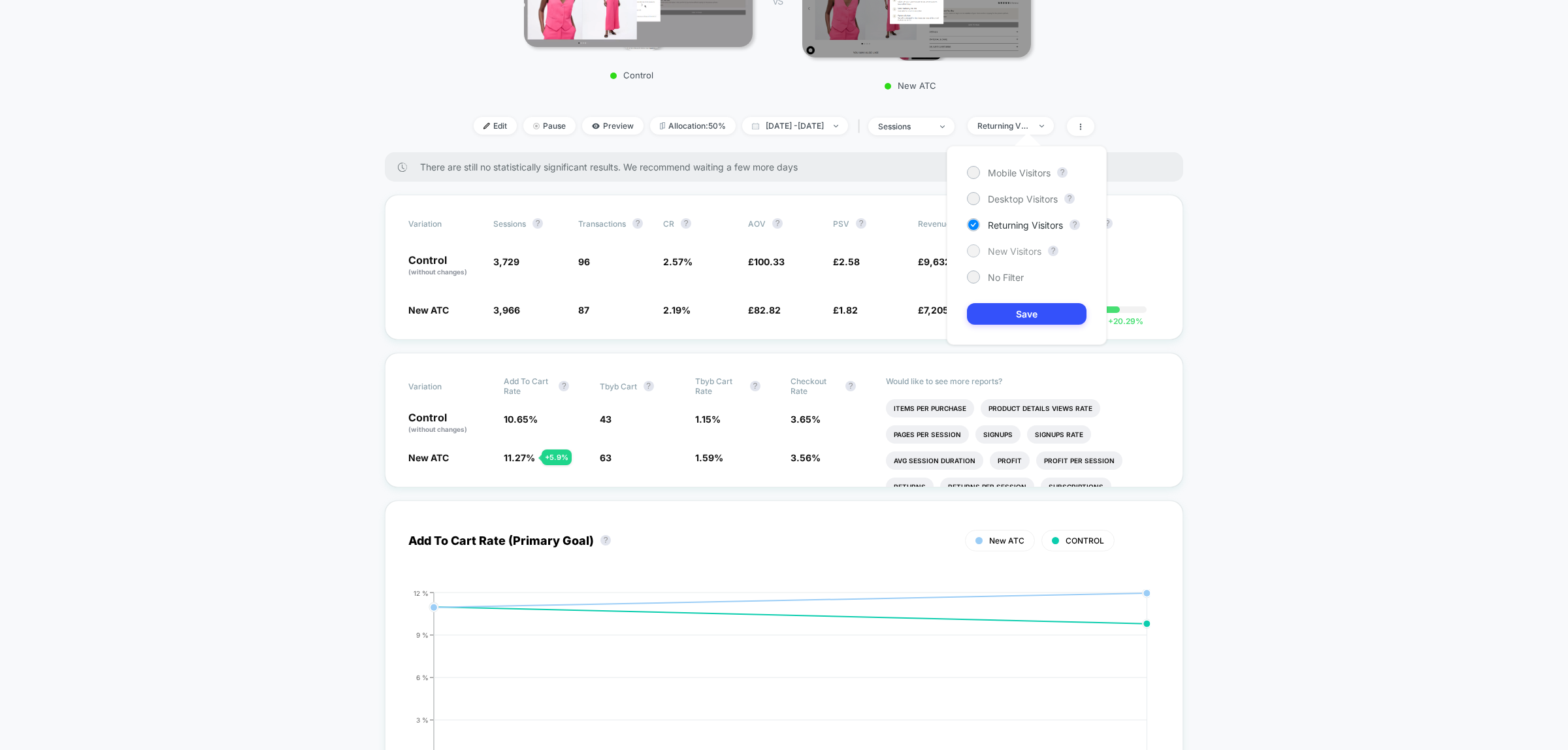
click at [1032, 248] on span "New Visitors" at bounding box center [1015, 250] width 54 height 11
click at [1042, 315] on button "Save" at bounding box center [1027, 314] width 120 height 22
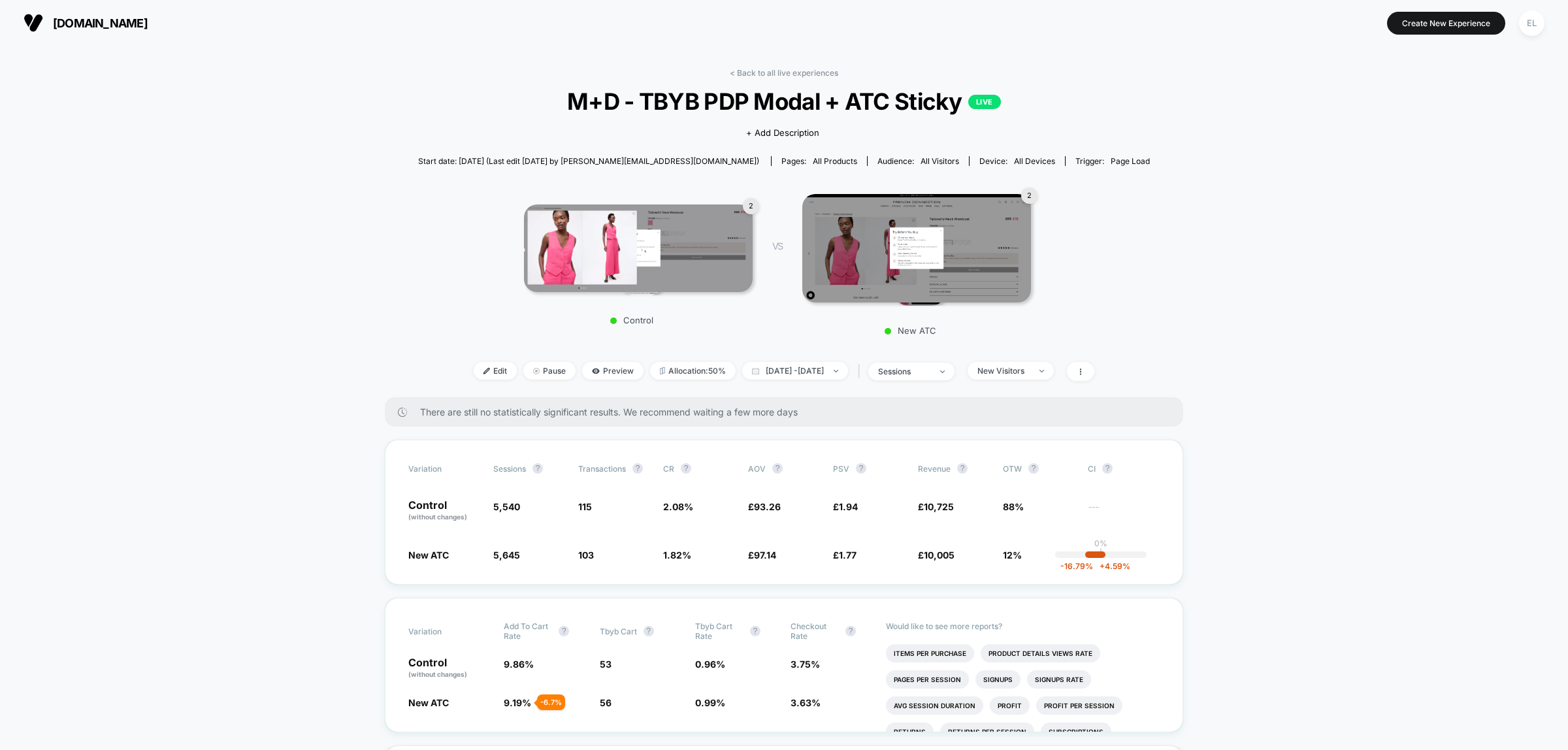
click at [804, 80] on div "< Back to all live experiences M+D - TBYB PDP Modal + ATC Sticky LIVE Click to …" at bounding box center [784, 232] width 732 height 329
click at [804, 74] on link "< Back to all live experiences" at bounding box center [784, 72] width 109 height 10
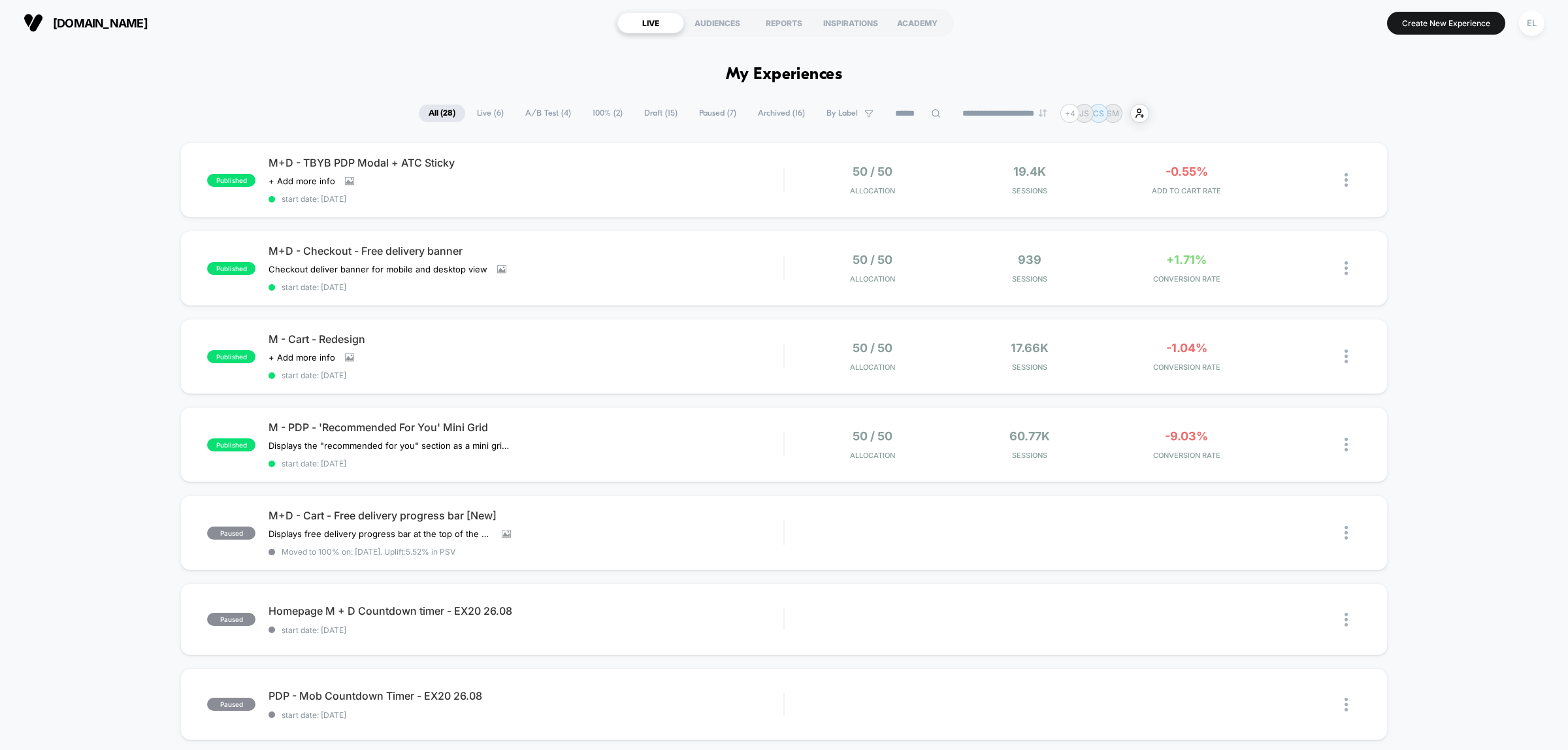
click at [1468, 265] on div "published M+D - TBYB PDP Modal + ATC Sticky Click to view images Click to edit …" at bounding box center [784, 693] width 1568 height 1101
